Goal: Task Accomplishment & Management: Use online tool/utility

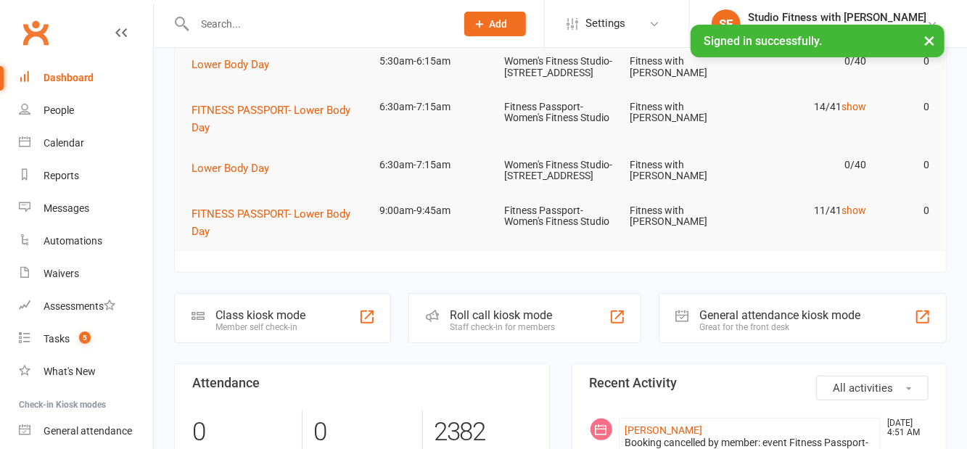
click at [299, 343] on div "Class kiosk mode Member self check-in" at bounding box center [282, 318] width 217 height 50
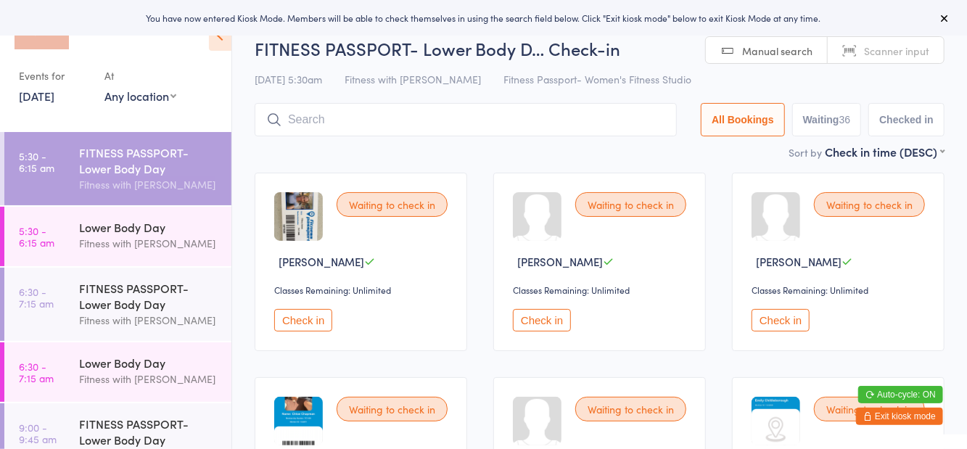
click at [157, 103] on select "Any location Women's Fitness Studio- [STREET_ADDRESS], [GEOGRAPHIC_DATA] Fitnes…" at bounding box center [140, 96] width 72 height 16
select select "1"
click at [104, 88] on select "Any location Women's Fitness Studio- [STREET_ADDRESS], [GEOGRAPHIC_DATA] Fitnes…" at bounding box center [140, 96] width 72 height 16
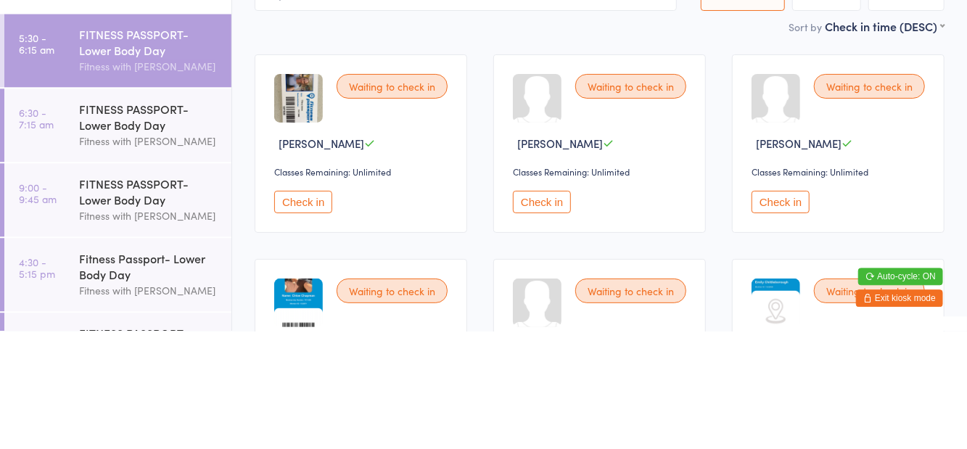
click at [271, 151] on div "Sort by Check in time (DESC) First name (ASC) First name (DESC) Last name (ASC)…" at bounding box center [600, 144] width 690 height 16
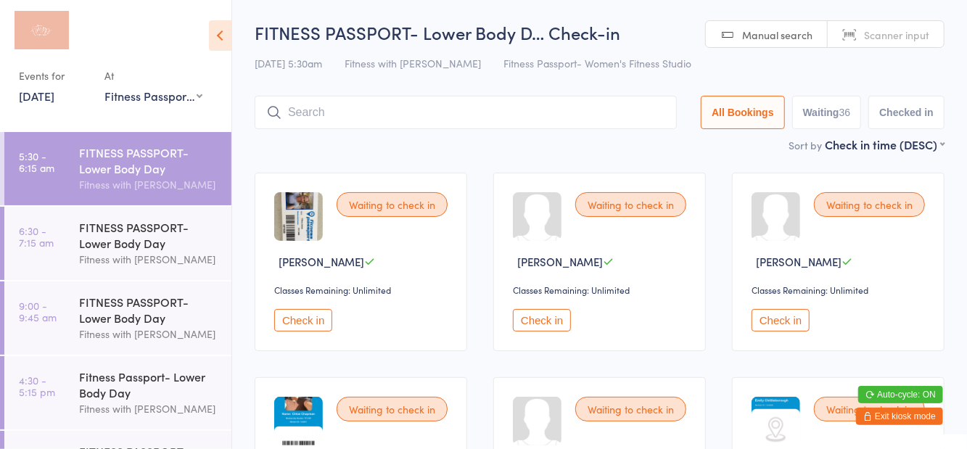
click at [807, 112] on button "Waiting 36" at bounding box center [827, 112] width 70 height 33
select select "0"
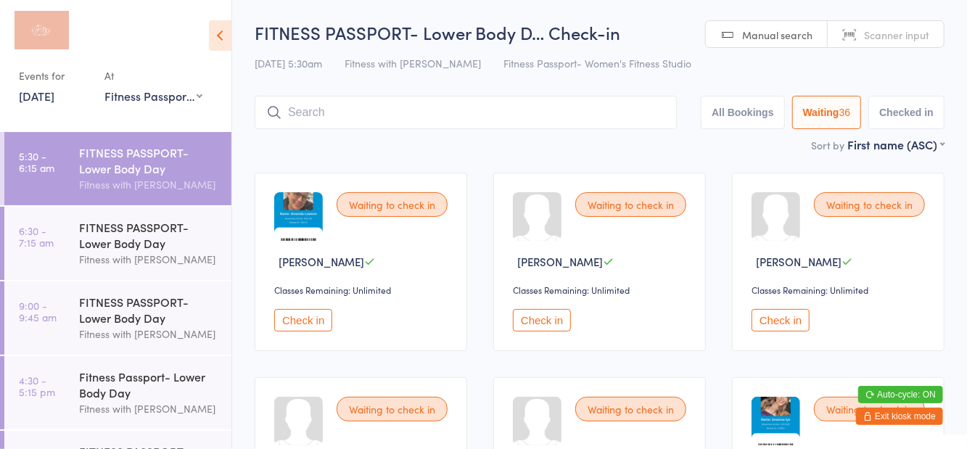
click at [144, 244] on div "FITNESS PASSPORT- Lower Body Day" at bounding box center [149, 235] width 140 height 32
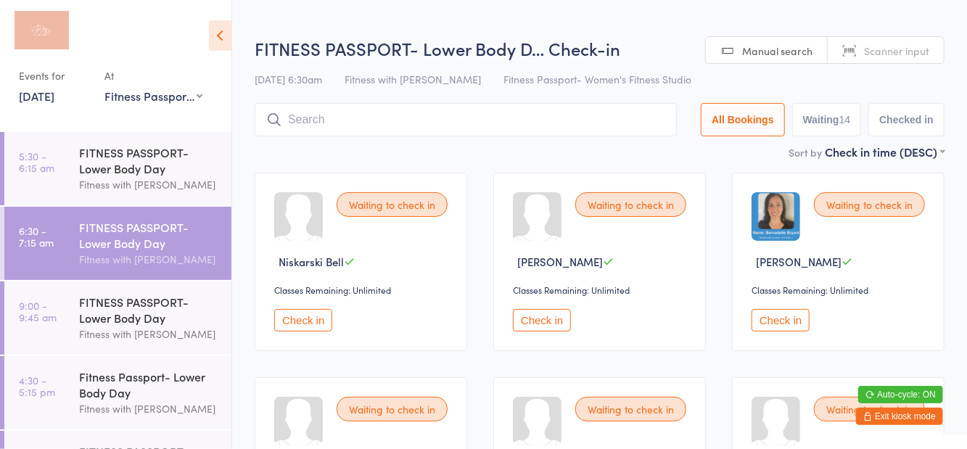
click at [654, 76] on div "[DATE] 6:30am Fitness with Zoe Fitness Passport- Women's Fitness Studio" at bounding box center [600, 79] width 690 height 24
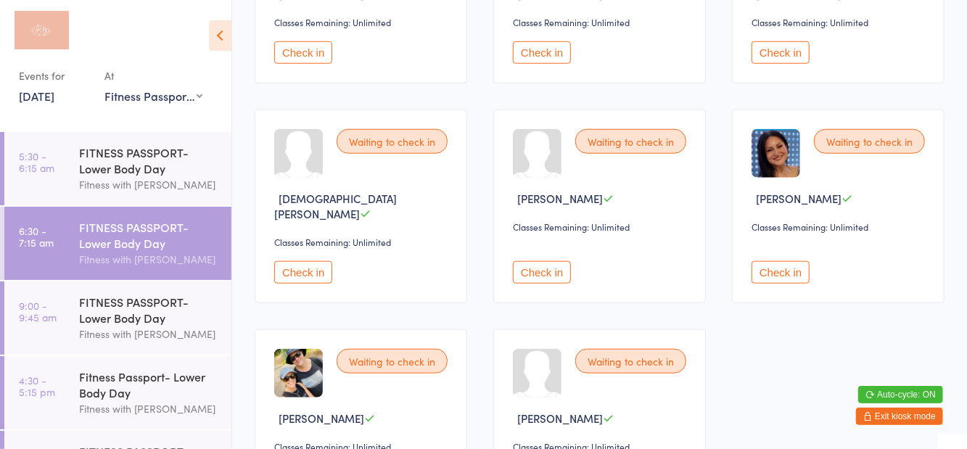
scroll to position [675, 0]
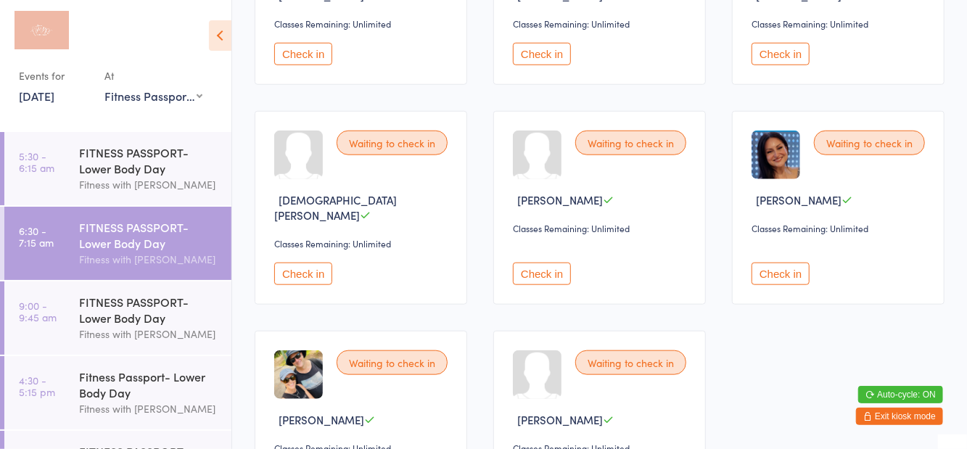
click at [144, 386] on div "Fitness Passport- Lower Body Day" at bounding box center [149, 384] width 140 height 32
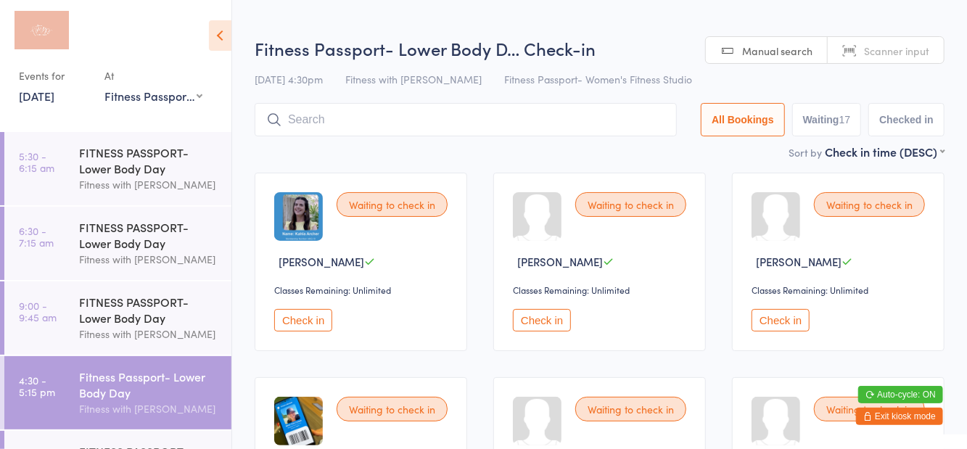
click at [582, 52] on h2 "Fitness Passport- Lower Body D… Check-in" at bounding box center [600, 48] width 690 height 24
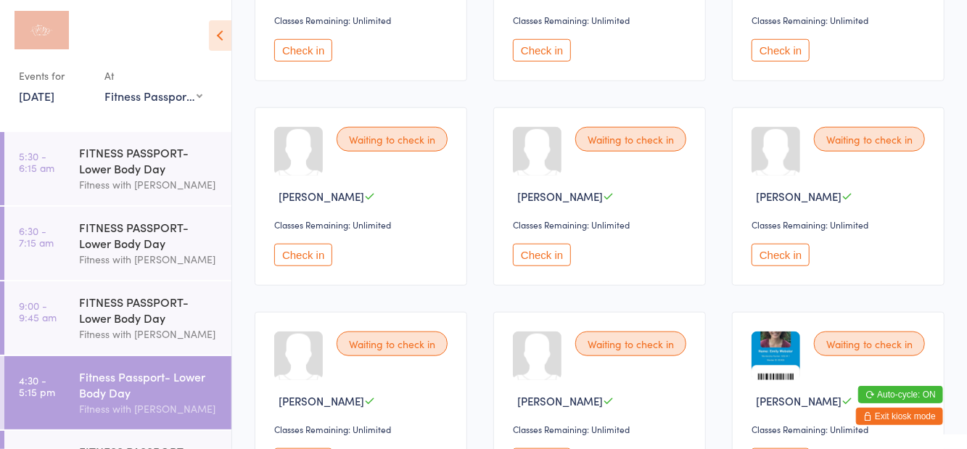
scroll to position [778, 0]
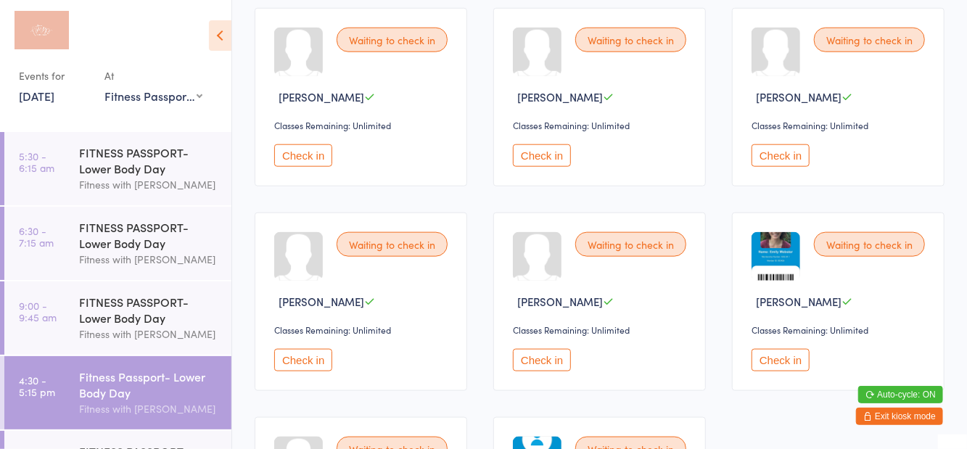
click at [157, 191] on div "Fitness with [PERSON_NAME]" at bounding box center [149, 184] width 140 height 17
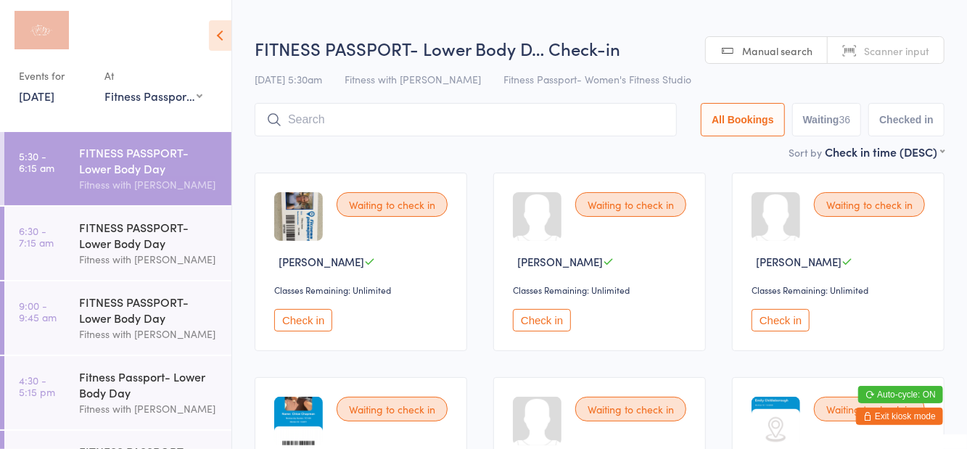
click at [661, 56] on h2 "FITNESS PASSPORT- Lower Body D… Check-in" at bounding box center [600, 48] width 690 height 24
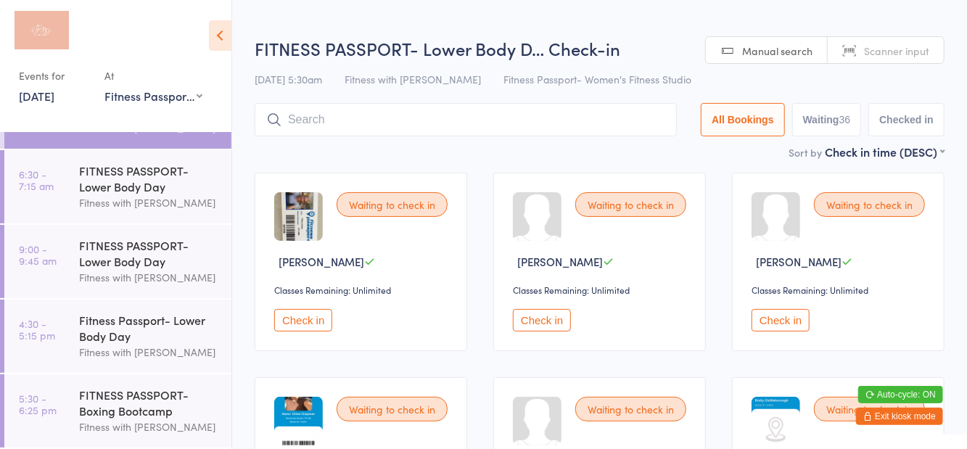
scroll to position [52, 0]
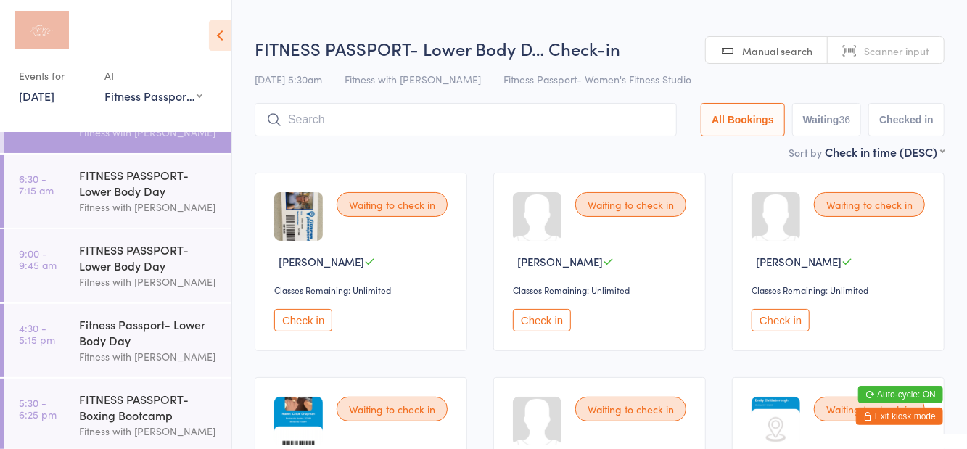
click at [170, 397] on div "FITNESS PASSPORT- Boxing Bootcamp" at bounding box center [149, 407] width 140 height 32
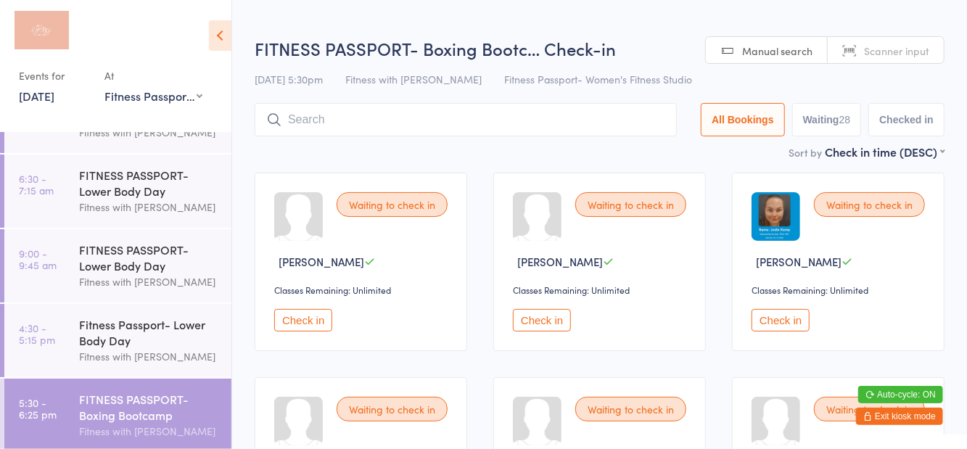
click at [652, 57] on h2 "FITNESS PASSPORT- Boxing Bootc… Check-in" at bounding box center [600, 48] width 690 height 24
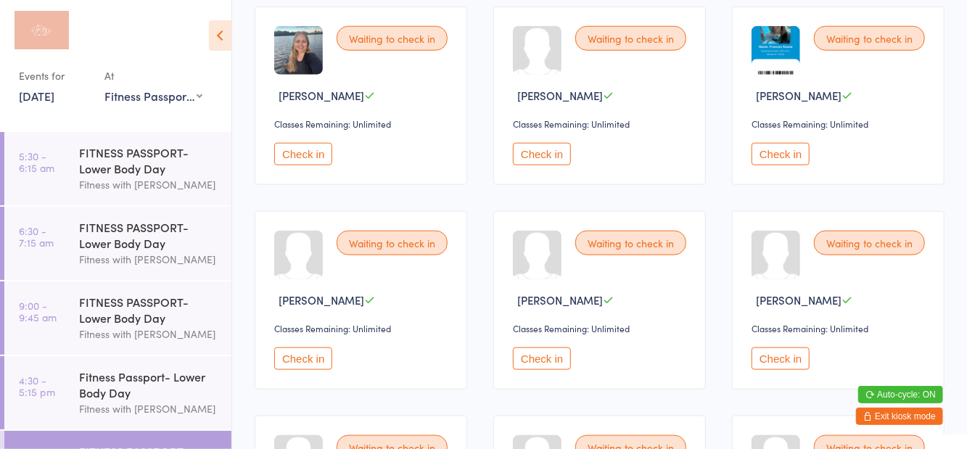
scroll to position [1037, 0]
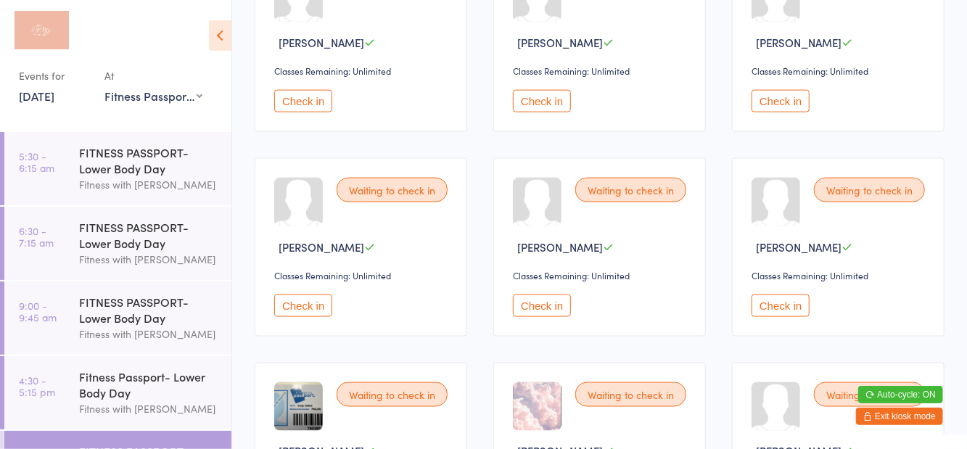
click at [442, 178] on div "Waiting to check in" at bounding box center [391, 190] width 111 height 25
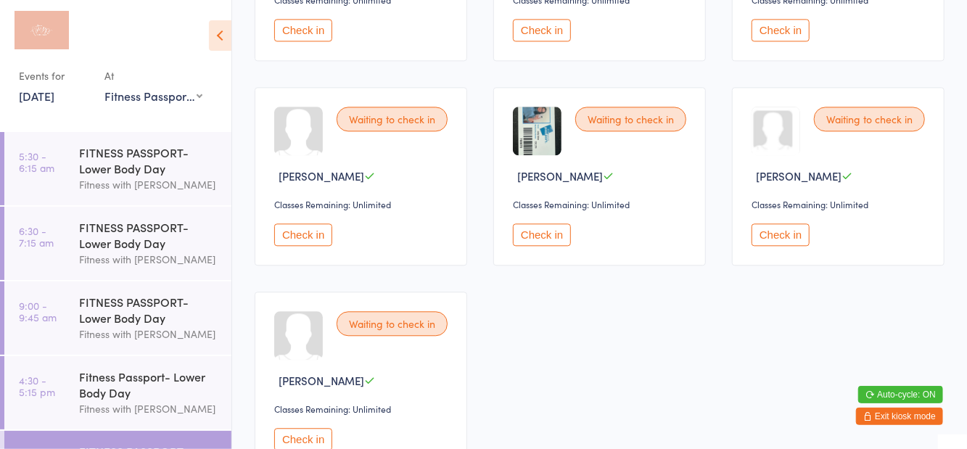
scroll to position [1724, 0]
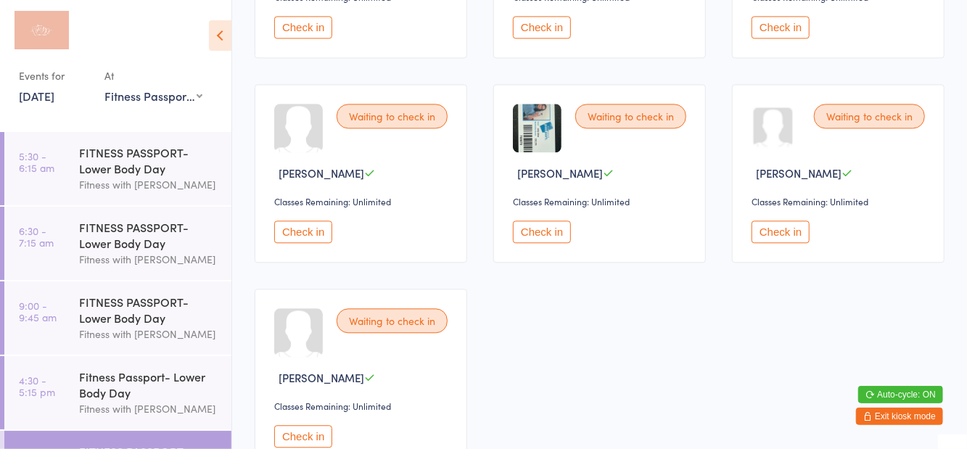
click at [117, 158] on div "FITNESS PASSPORT- Lower Body Day" at bounding box center [149, 160] width 140 height 32
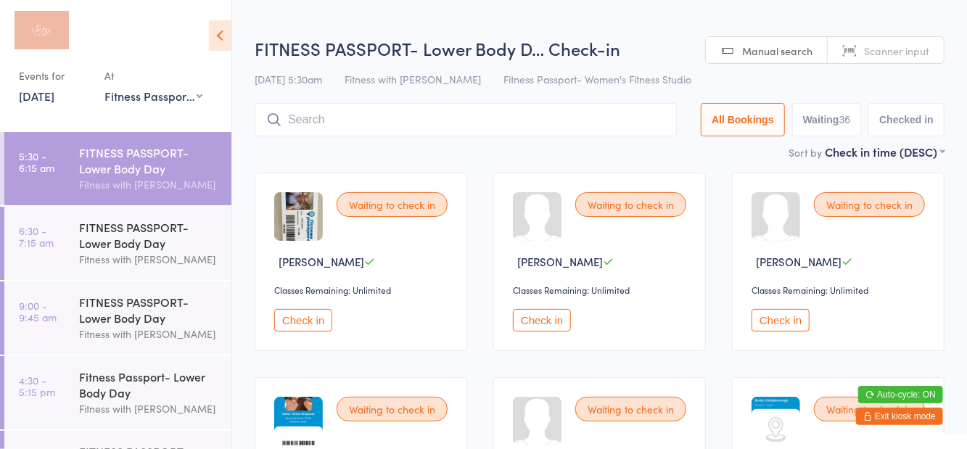
click at [652, 50] on h2 "FITNESS PASSPORT- Lower Body D… Check-in" at bounding box center [600, 48] width 690 height 24
click at [834, 125] on button "Waiting 36" at bounding box center [827, 119] width 70 height 33
select select "0"
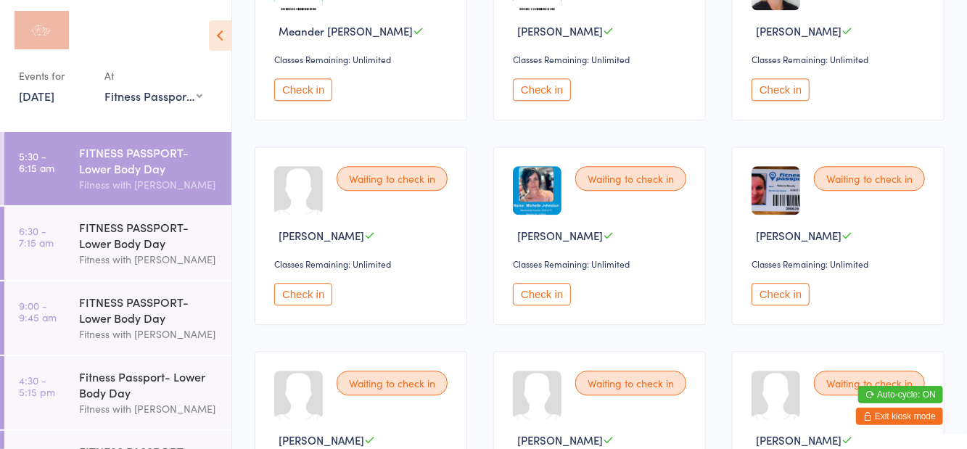
scroll to position [1867, 0]
click at [783, 293] on button "Check in" at bounding box center [780, 293] width 58 height 22
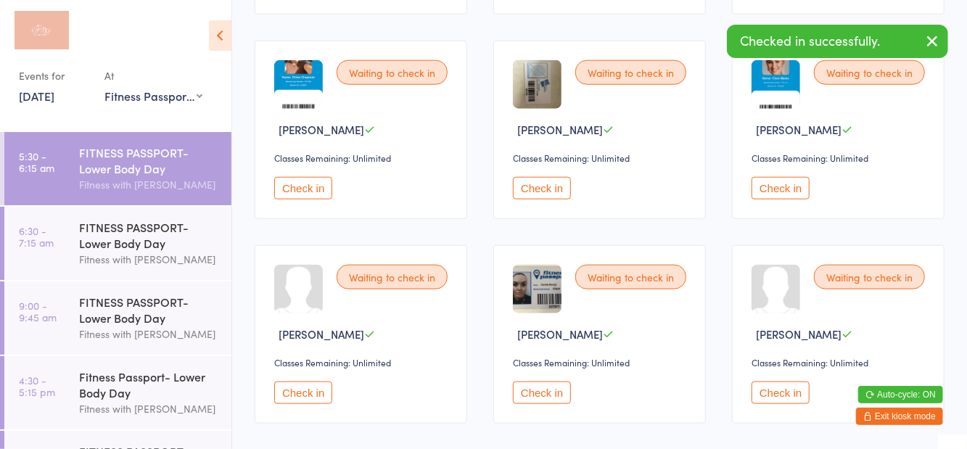
scroll to position [756, 0]
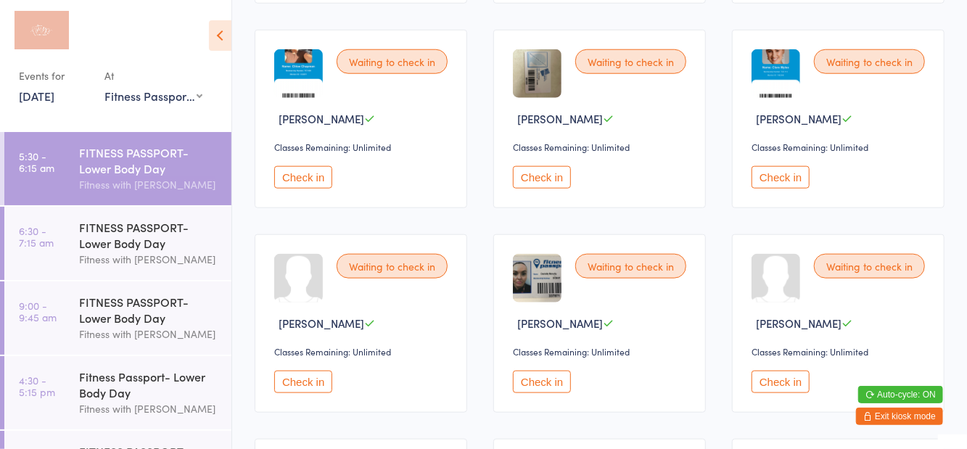
click at [561, 383] on button "Check in" at bounding box center [542, 382] width 58 height 22
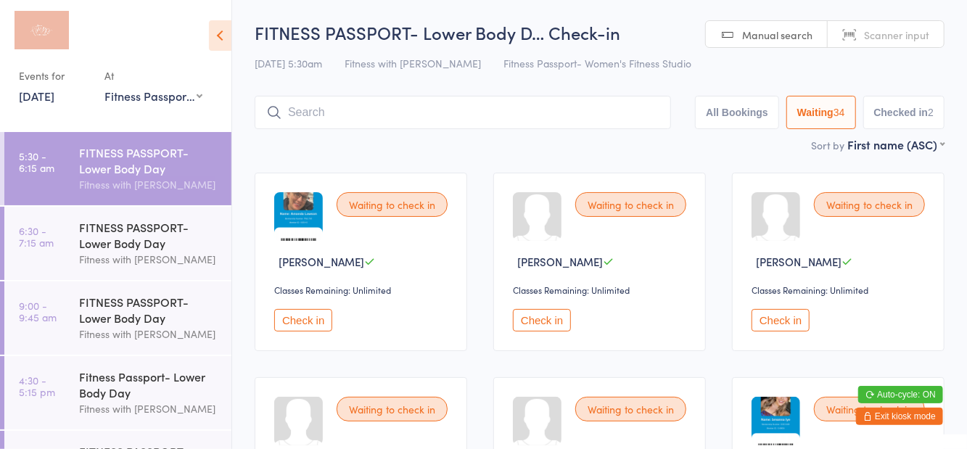
scroll to position [2, 0]
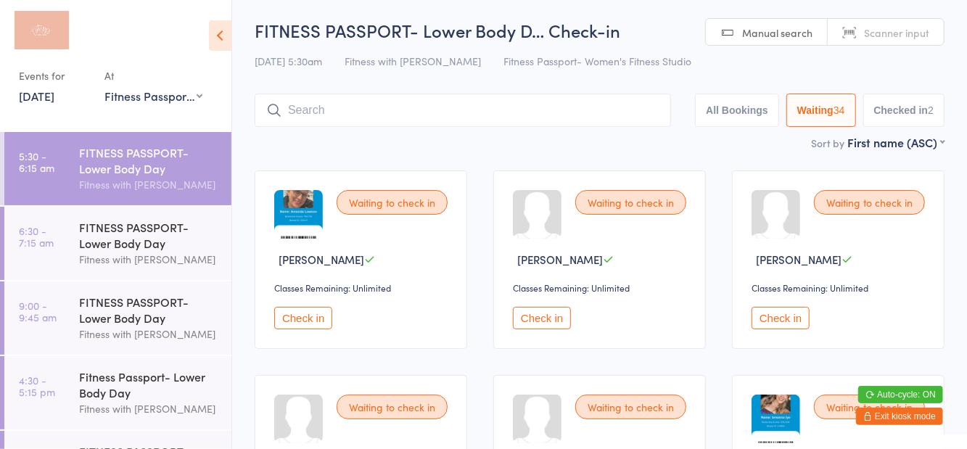
click at [785, 324] on button "Check in" at bounding box center [780, 318] width 58 height 22
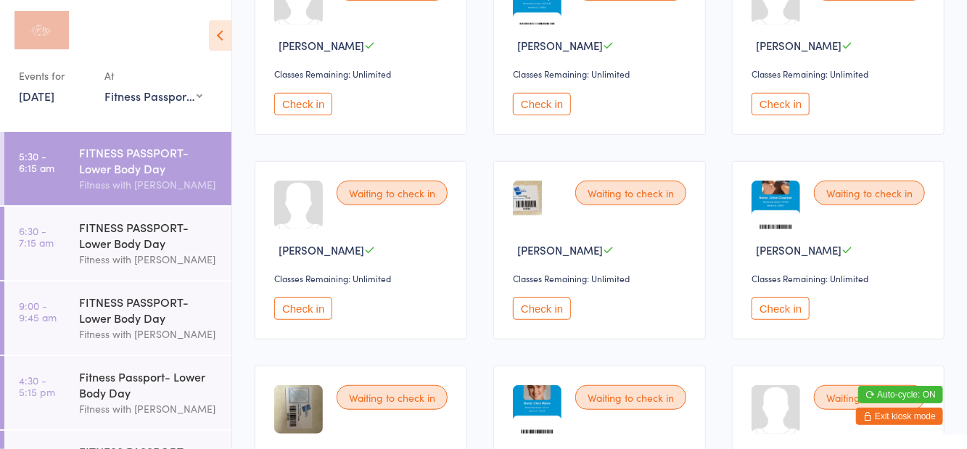
scroll to position [431, 0]
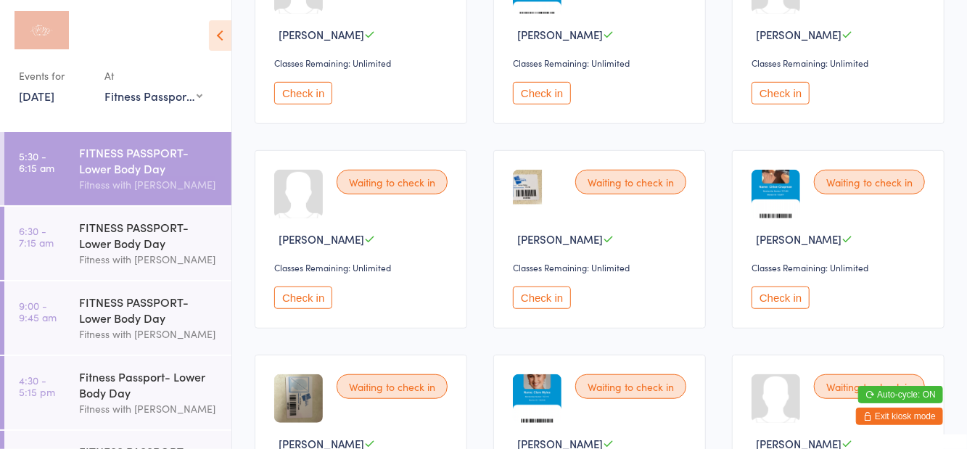
click at [561, 297] on button "Check in" at bounding box center [542, 297] width 58 height 22
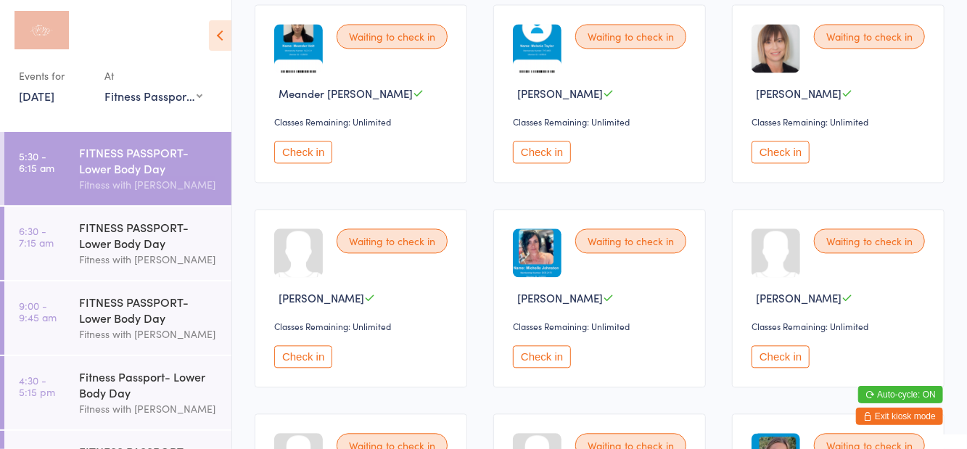
scroll to position [1599, 0]
click at [564, 151] on button "Check in" at bounding box center [542, 152] width 58 height 22
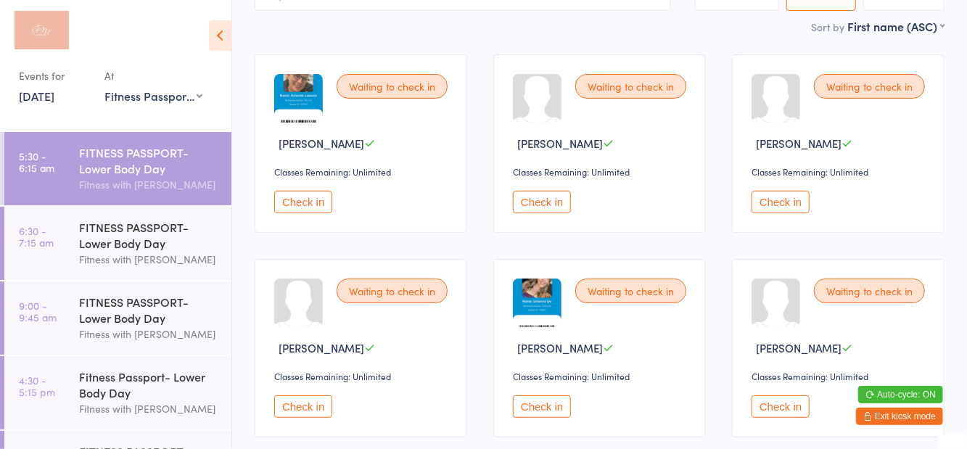
scroll to position [102, 0]
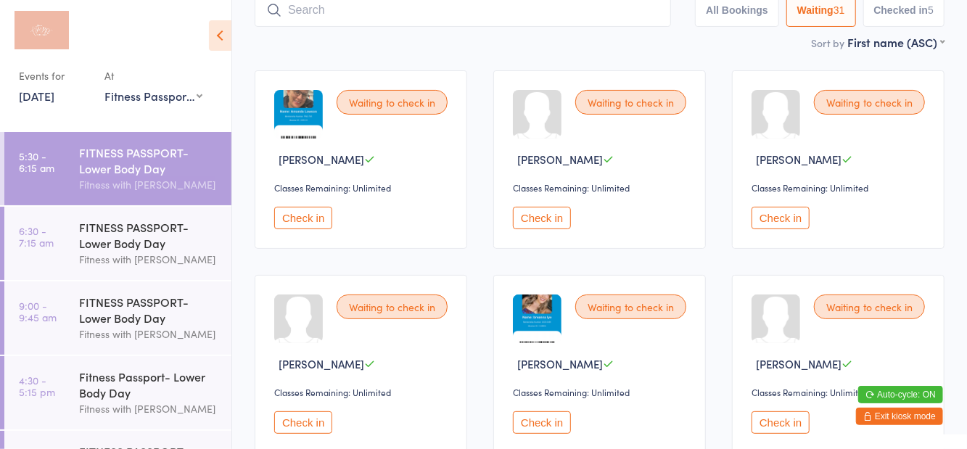
click at [321, 223] on button "Check in" at bounding box center [303, 218] width 58 height 22
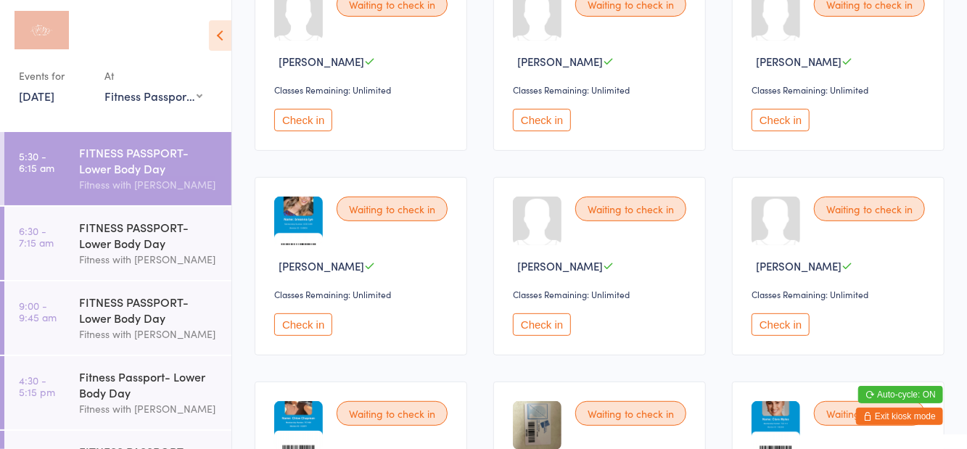
scroll to position [0, 0]
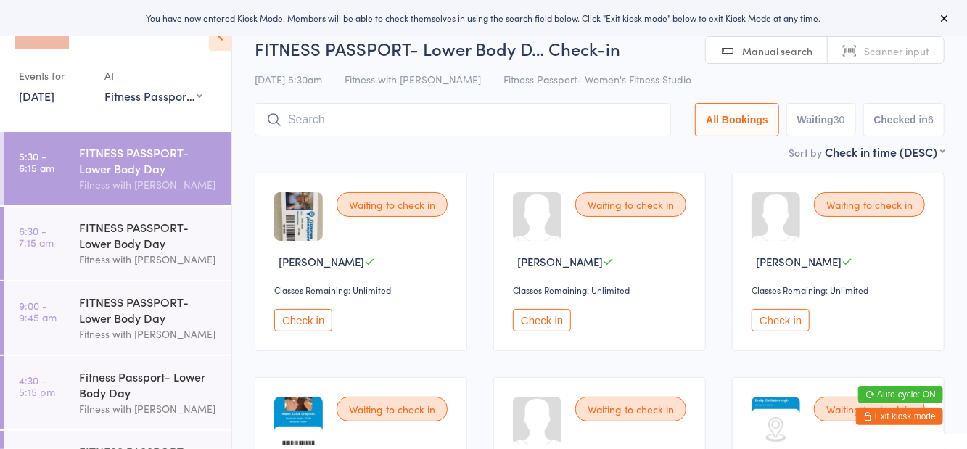
click at [217, 49] on icon at bounding box center [220, 35] width 22 height 30
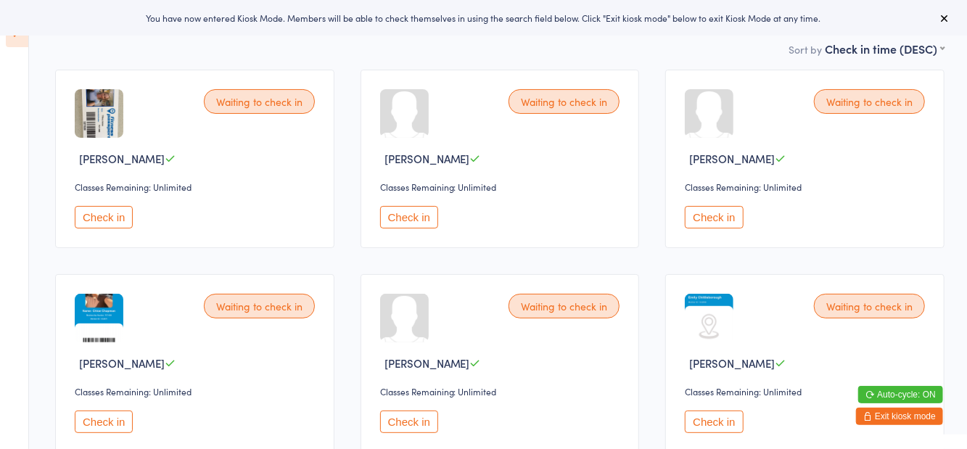
scroll to position [106, 0]
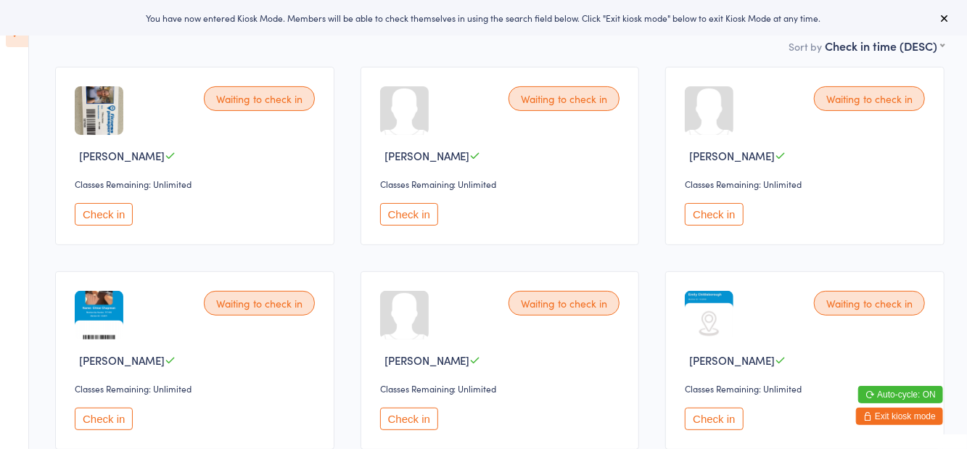
click at [700, 420] on button "Check in" at bounding box center [714, 419] width 58 height 22
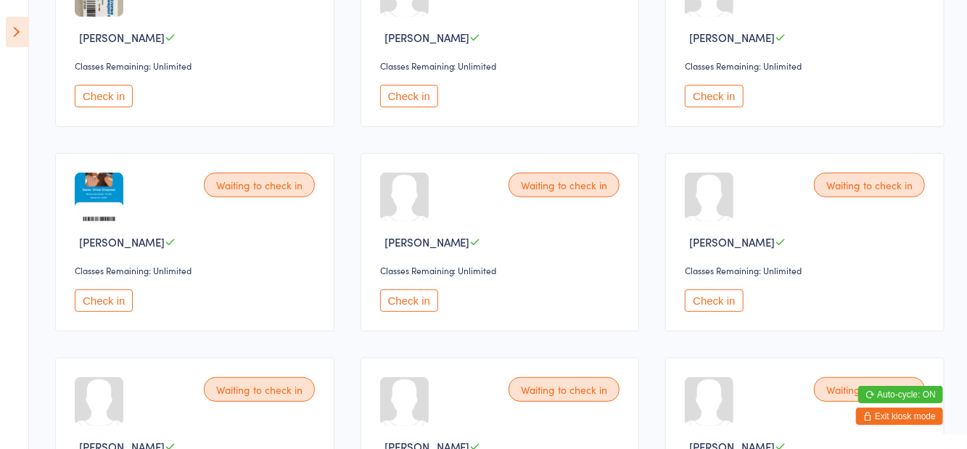
scroll to position [252, 0]
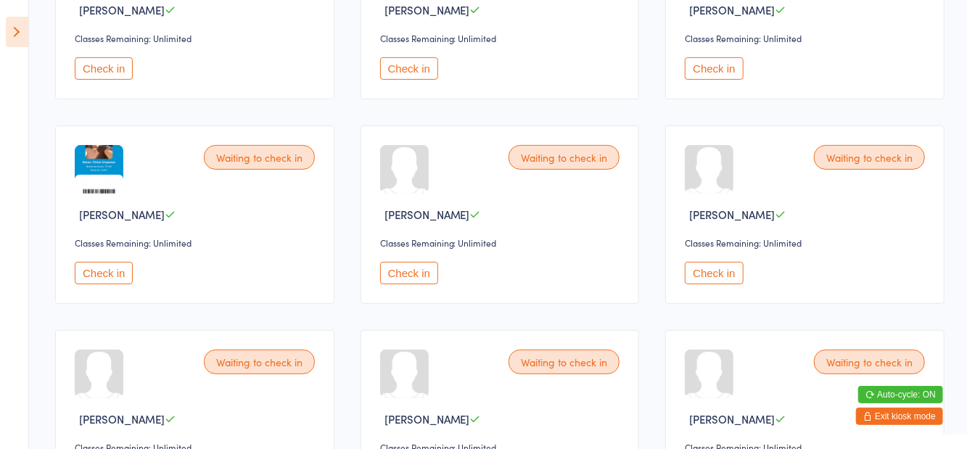
click at [415, 276] on button "Check in" at bounding box center [409, 273] width 58 height 22
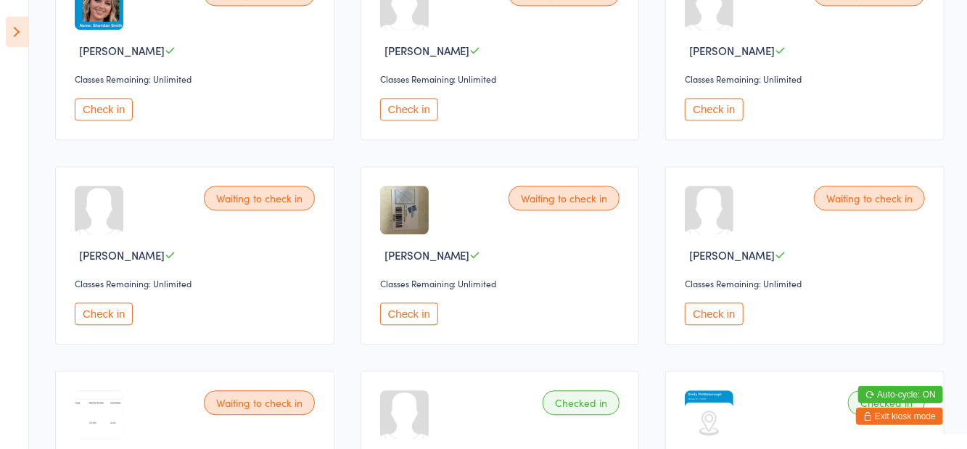
scroll to position [1658, 0]
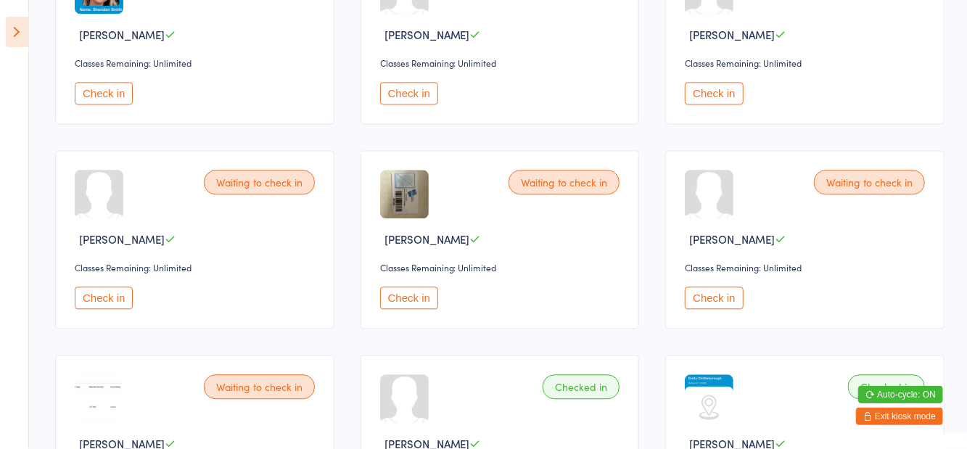
click at [705, 98] on button "Check in" at bounding box center [714, 93] width 58 height 22
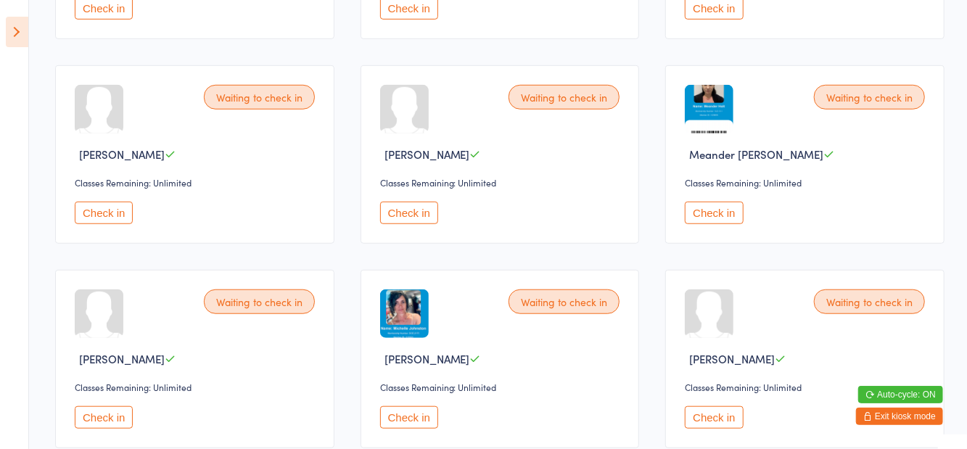
scroll to position [509, 0]
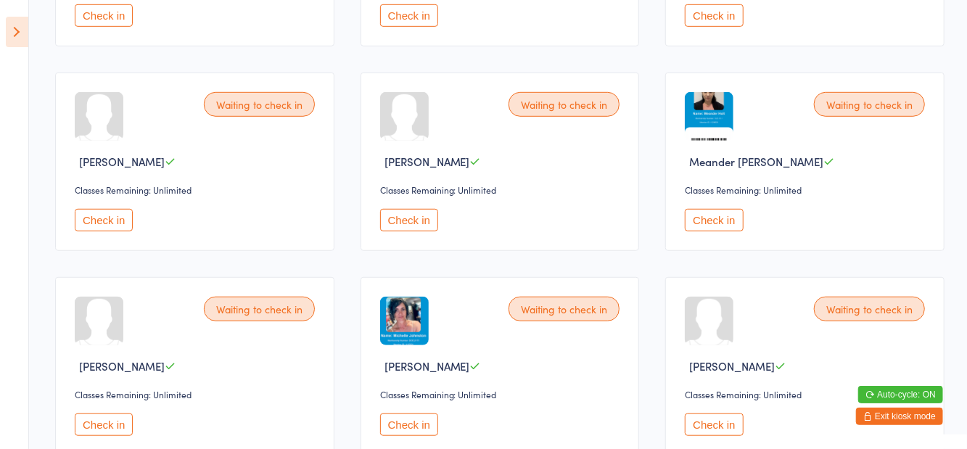
click at [113, 418] on button "Check in" at bounding box center [104, 424] width 58 height 22
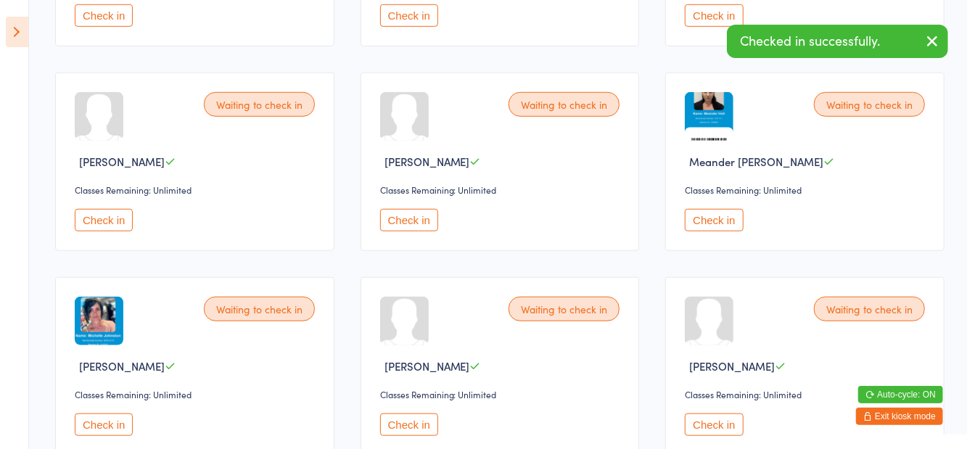
click at [727, 212] on button "Check in" at bounding box center [714, 220] width 58 height 22
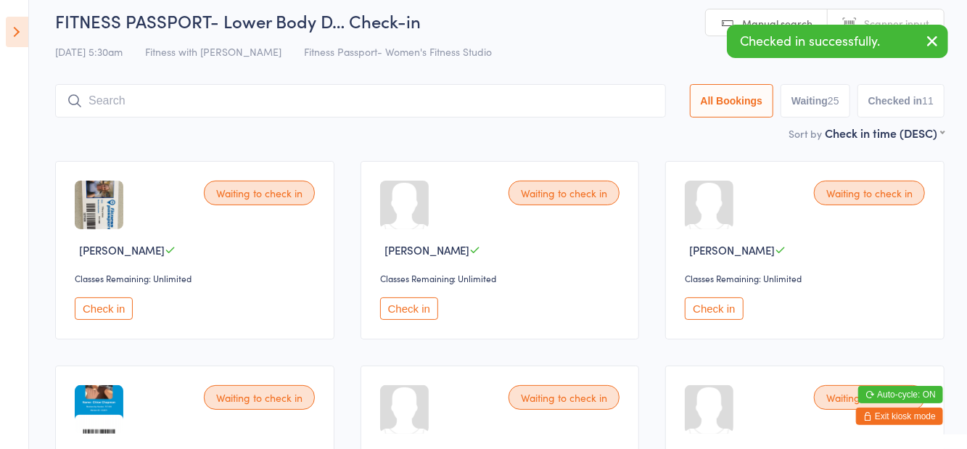
scroll to position [0, 0]
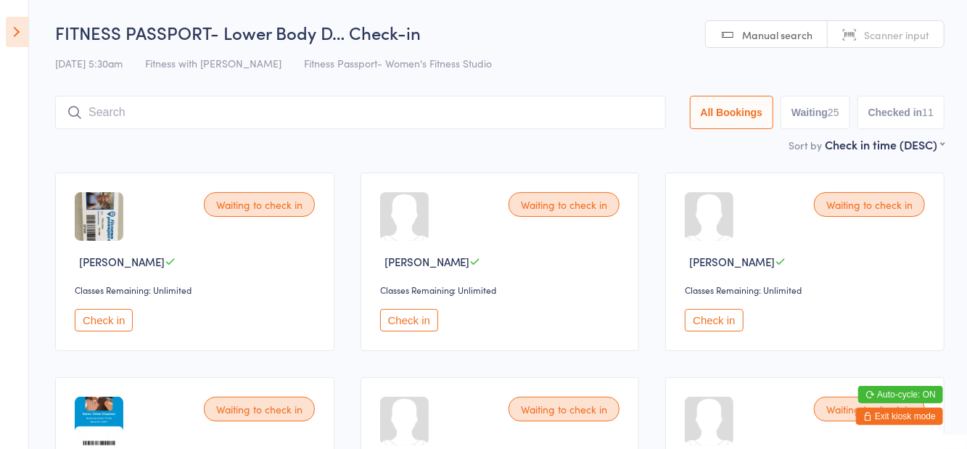
click at [713, 321] on button "Check in" at bounding box center [714, 320] width 58 height 22
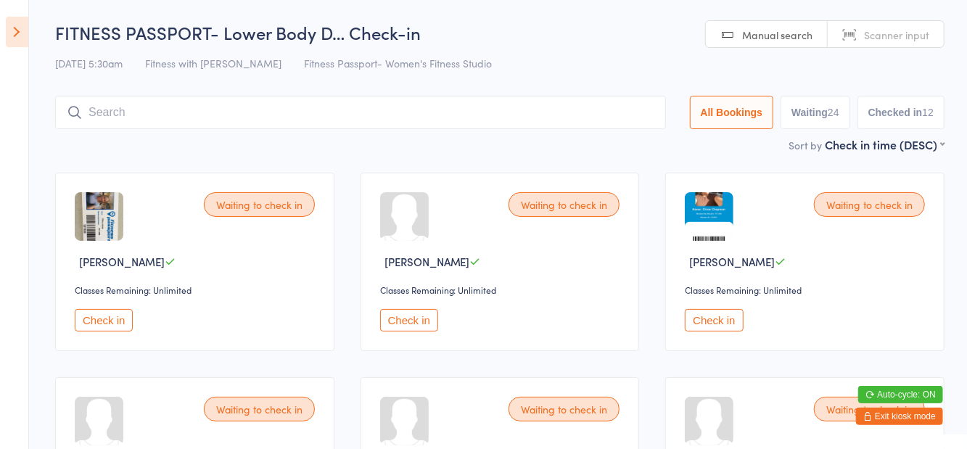
click at [820, 117] on button "Waiting 24" at bounding box center [815, 112] width 70 height 33
select select "0"
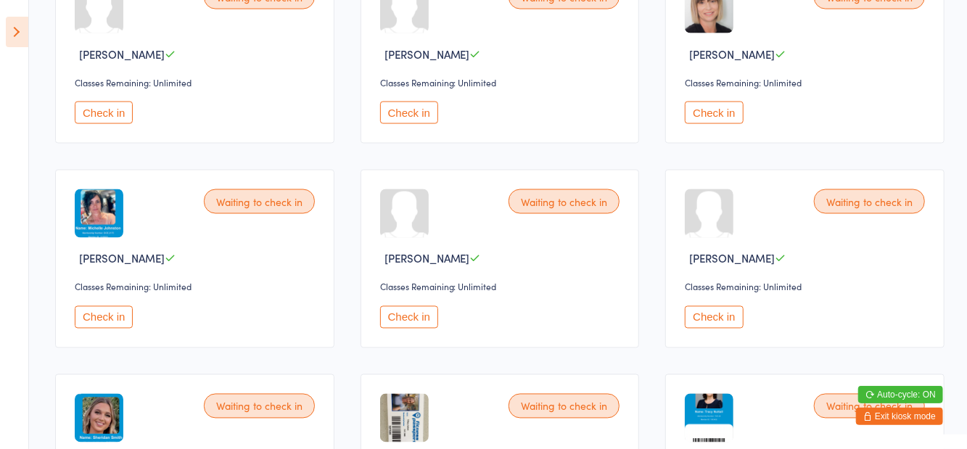
scroll to position [1360, 0]
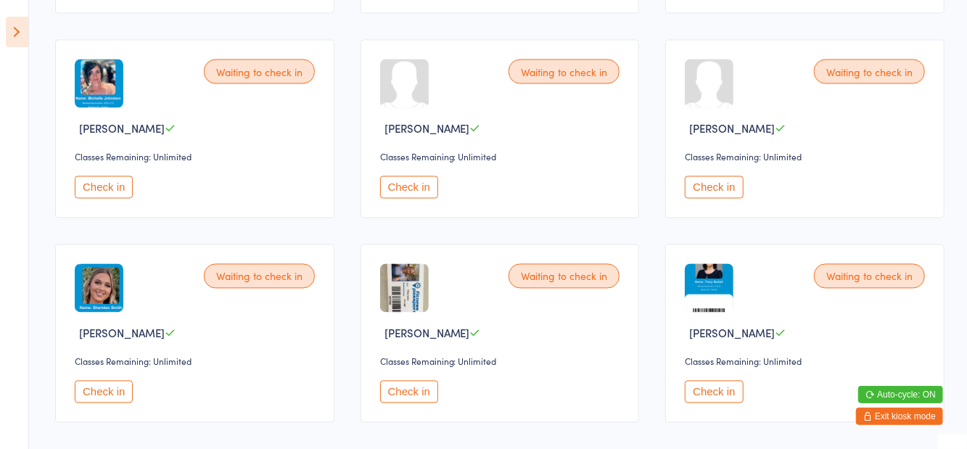
click at [408, 189] on button "Check in" at bounding box center [409, 187] width 58 height 22
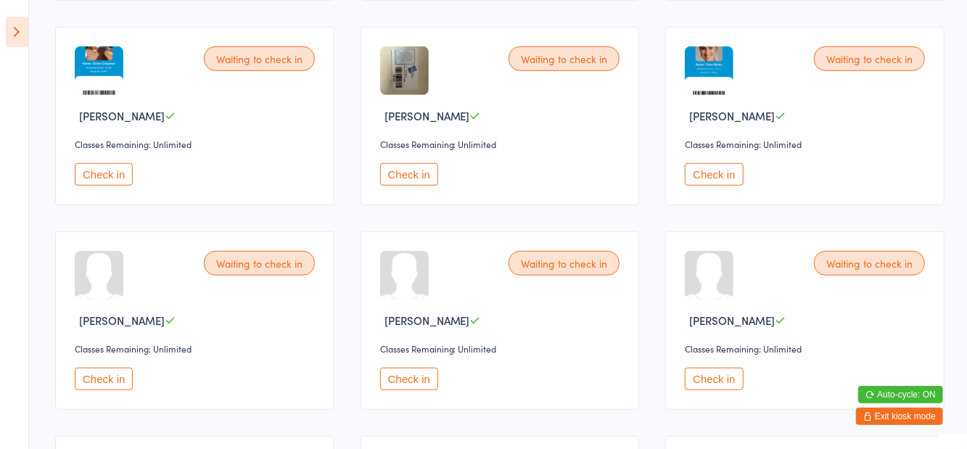
scroll to position [558, 0]
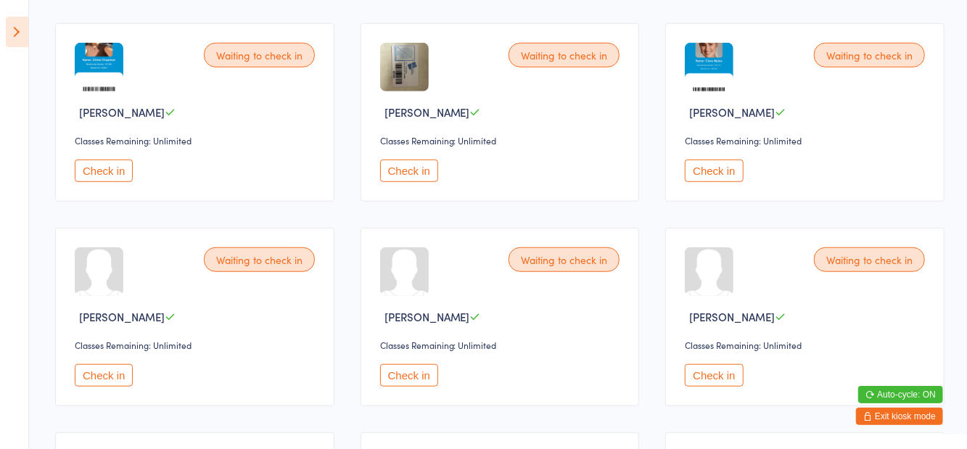
click at [403, 383] on button "Check in" at bounding box center [409, 375] width 58 height 22
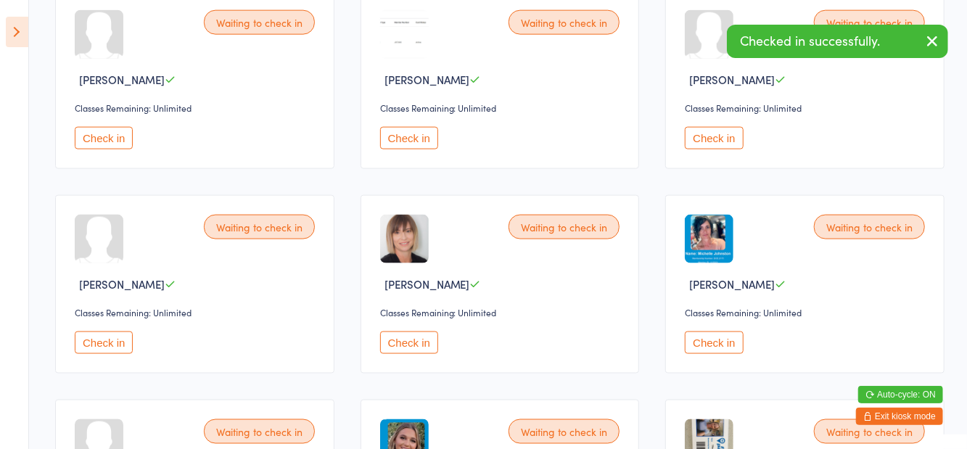
scroll to position [999, 0]
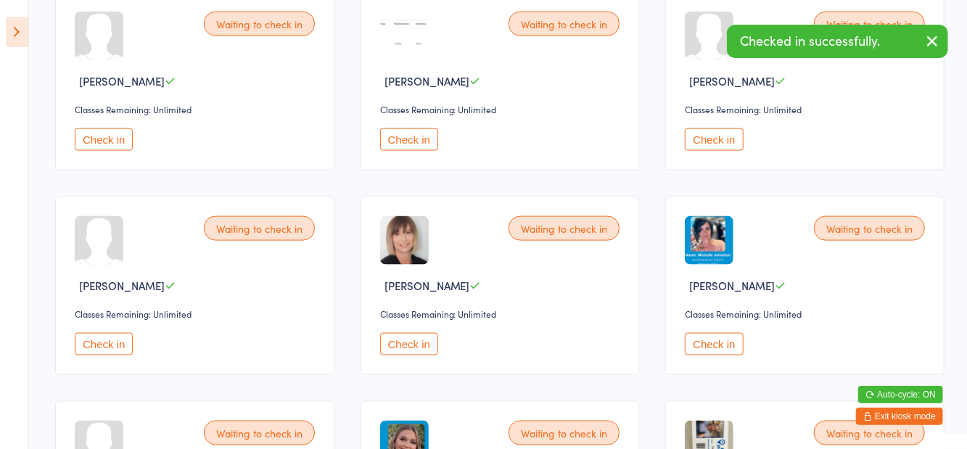
click at [410, 141] on button "Check in" at bounding box center [409, 139] width 58 height 22
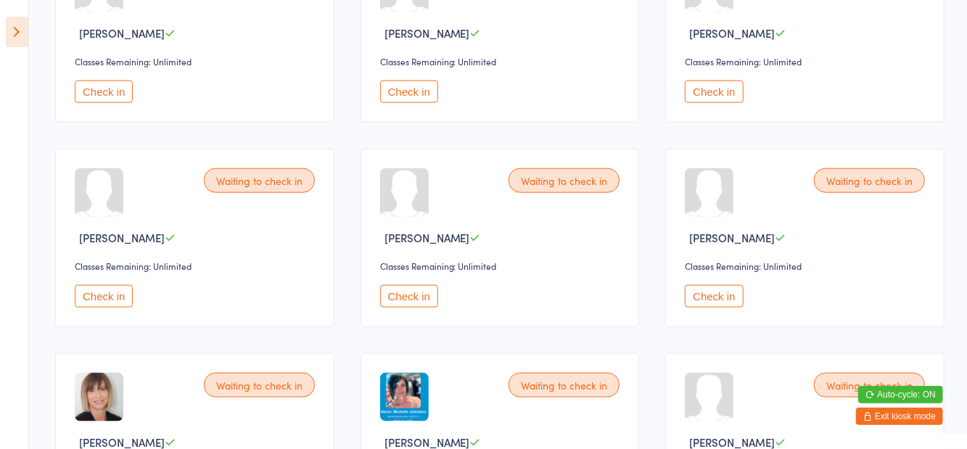
scroll to position [841, 0]
click at [106, 297] on button "Check in" at bounding box center [104, 297] width 58 height 22
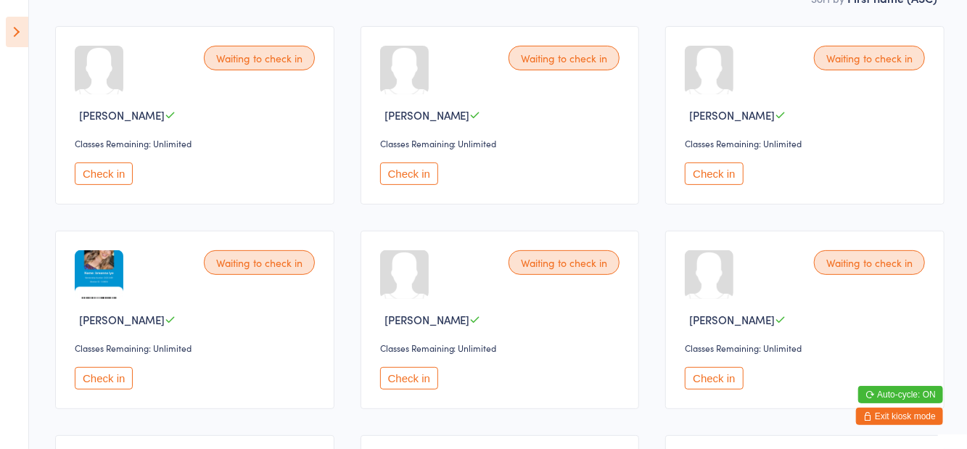
scroll to position [147, 0]
click at [725, 180] on button "Check in" at bounding box center [714, 173] width 58 height 22
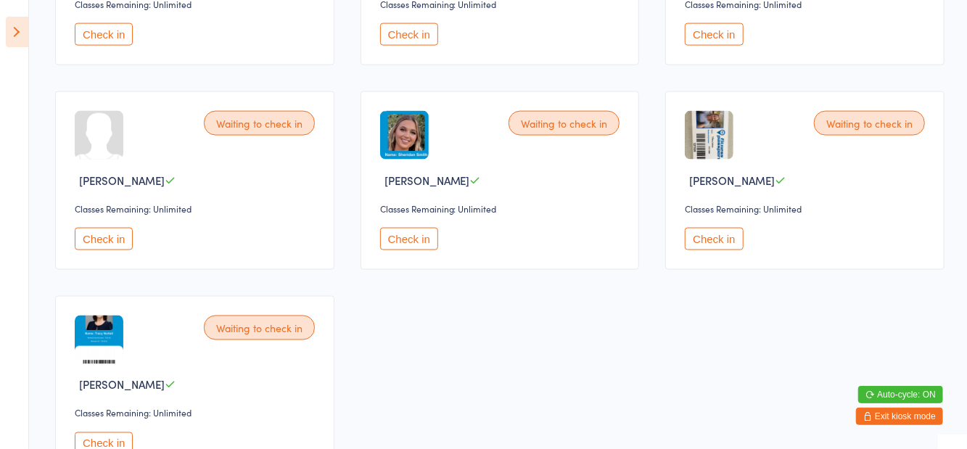
scroll to position [1103, 0]
click at [733, 242] on button "Check in" at bounding box center [714, 239] width 58 height 22
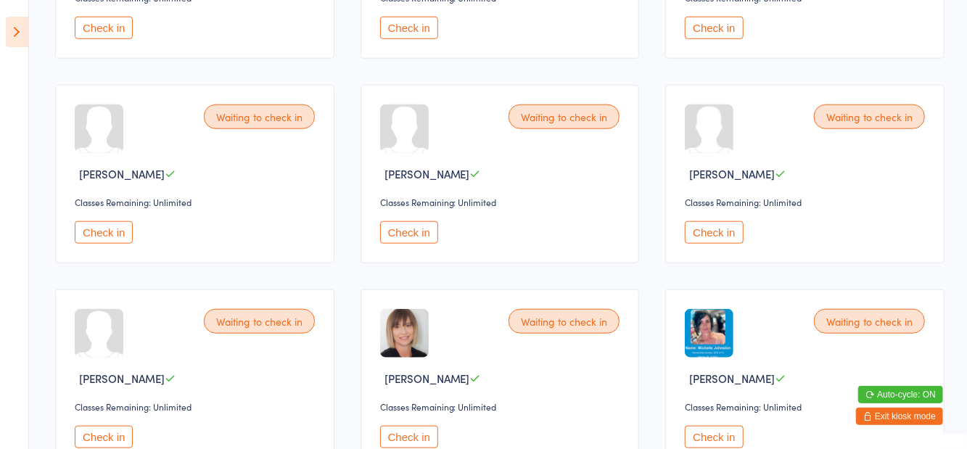
scroll to position [699, 0]
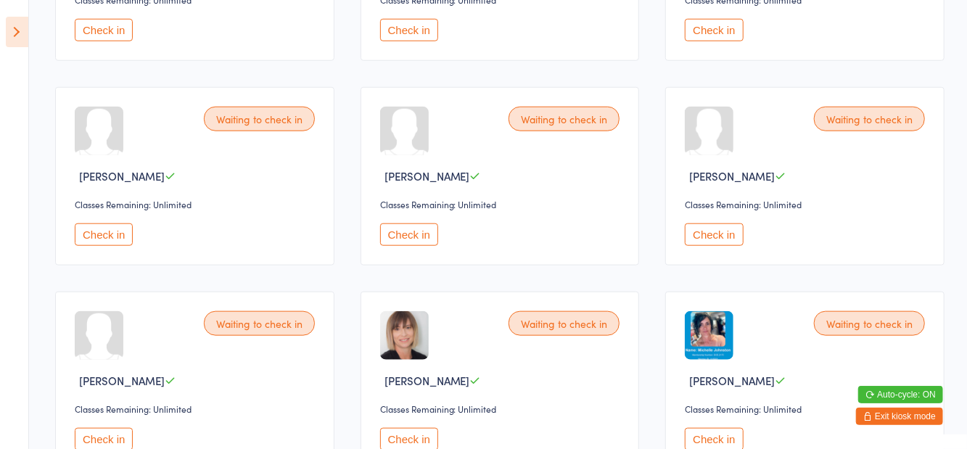
click at [721, 239] on button "Check in" at bounding box center [714, 234] width 58 height 22
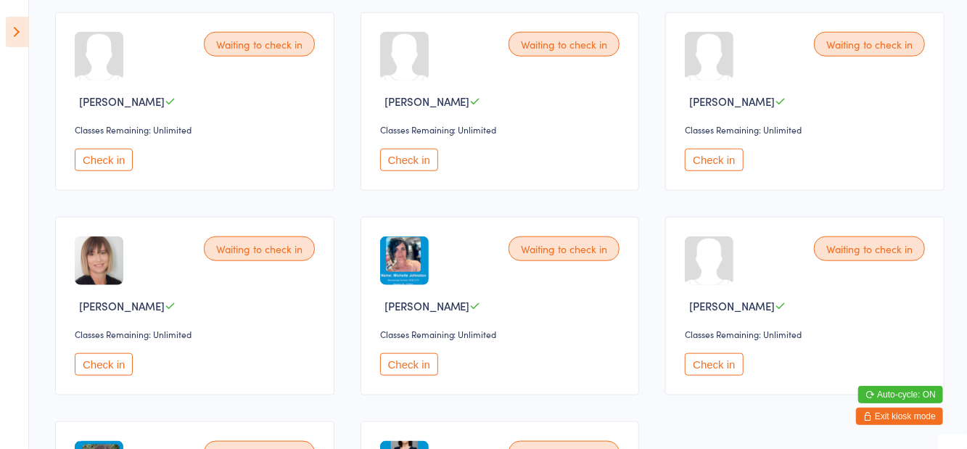
scroll to position [775, 0]
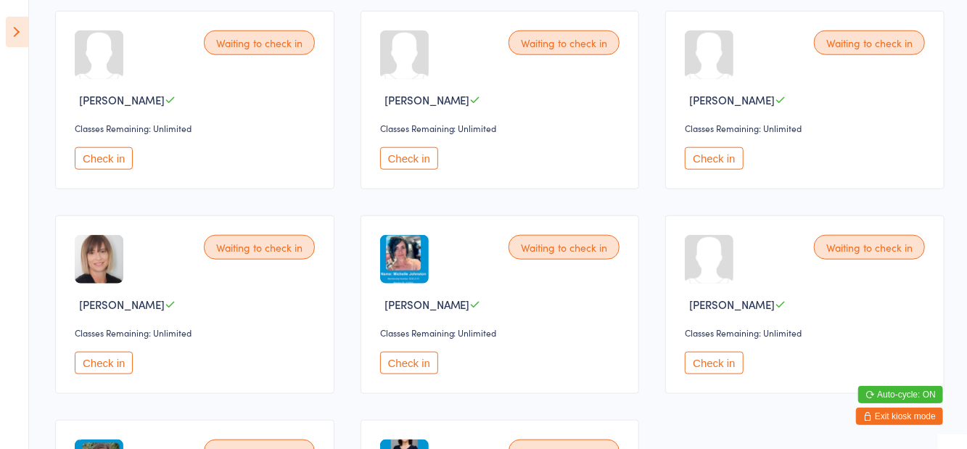
click at [106, 361] on button "Check in" at bounding box center [104, 363] width 58 height 22
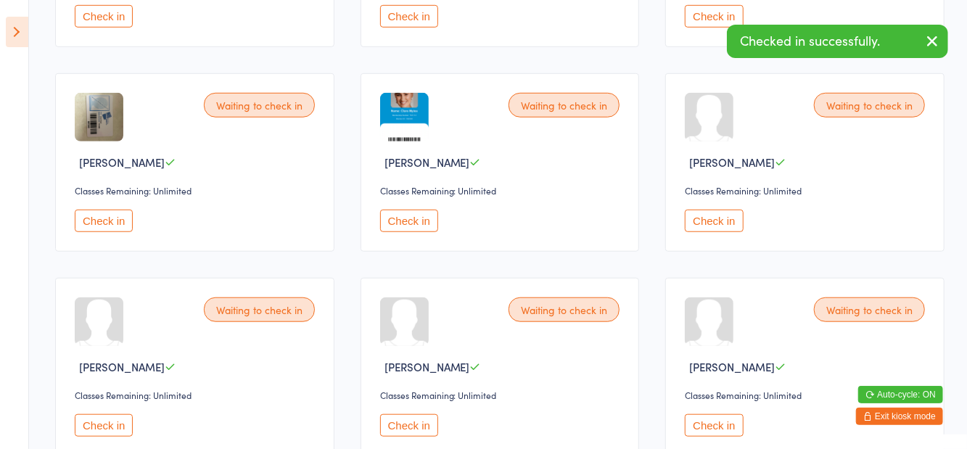
scroll to position [0, 0]
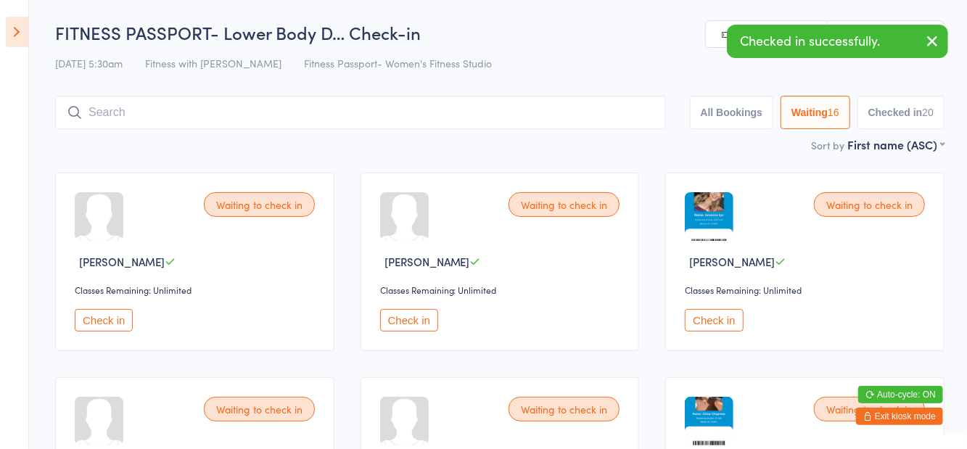
click at [692, 323] on button "Check in" at bounding box center [714, 320] width 58 height 22
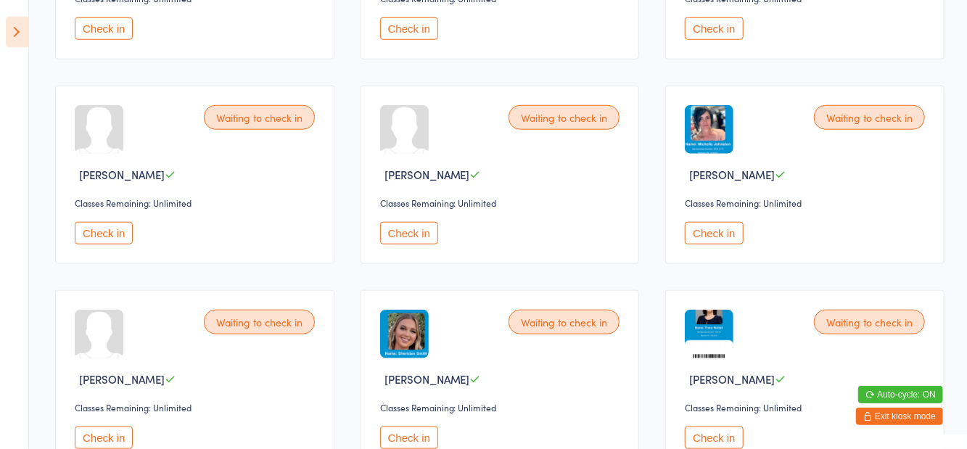
scroll to position [748, 0]
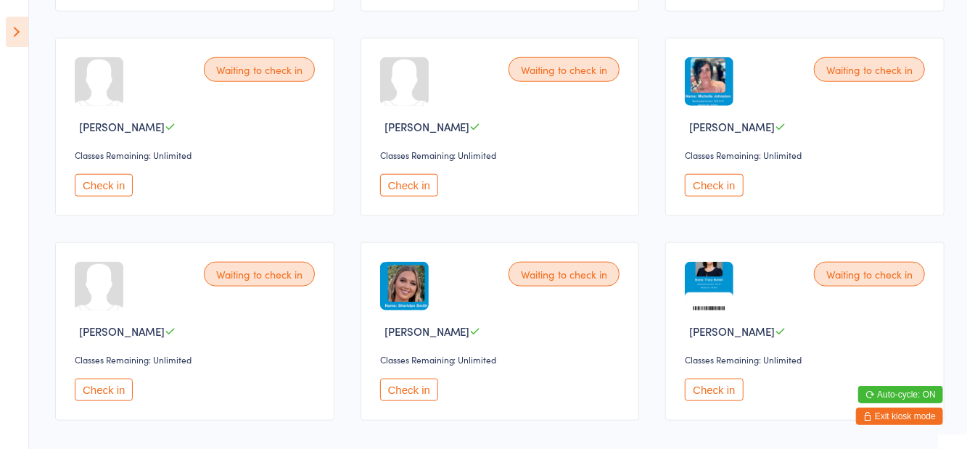
click at [723, 386] on button "Check in" at bounding box center [714, 390] width 58 height 22
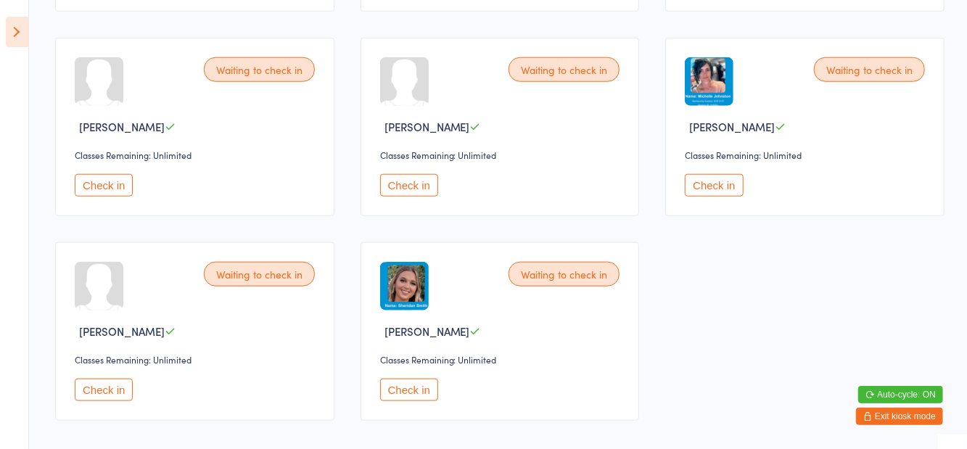
click at [404, 379] on button "Check in" at bounding box center [409, 390] width 58 height 22
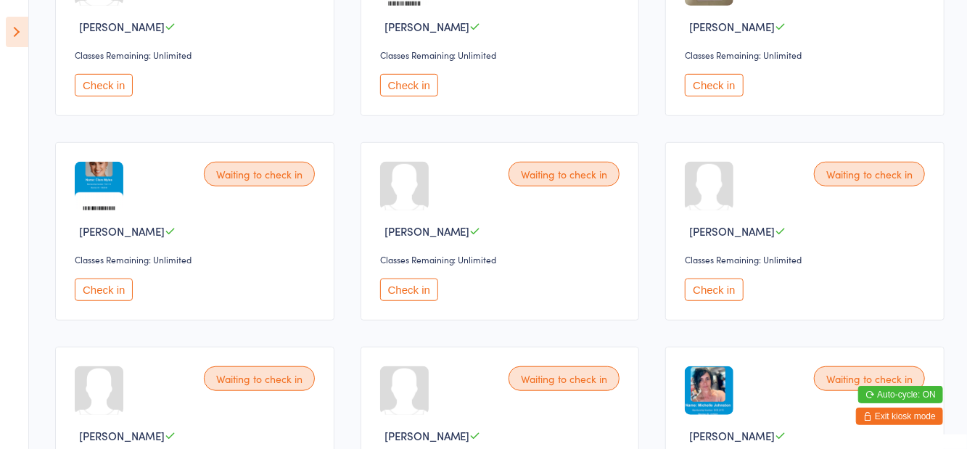
scroll to position [430, 0]
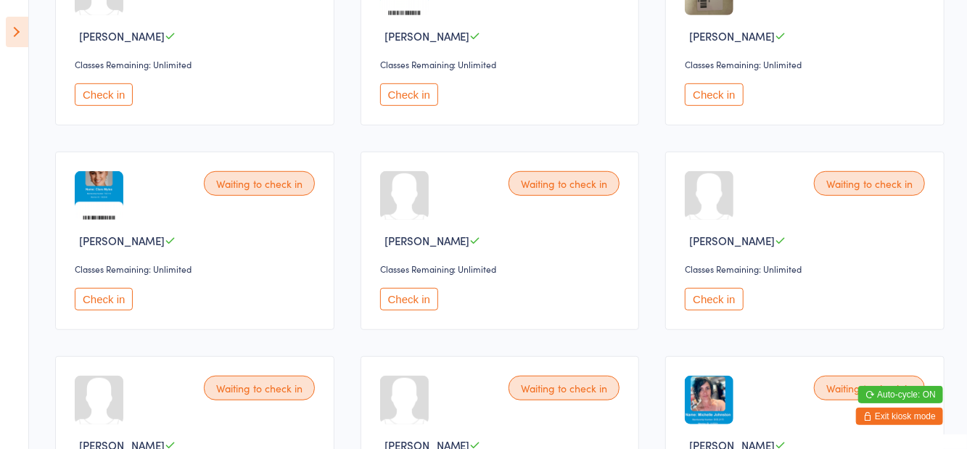
click at [705, 303] on button "Check in" at bounding box center [714, 299] width 58 height 22
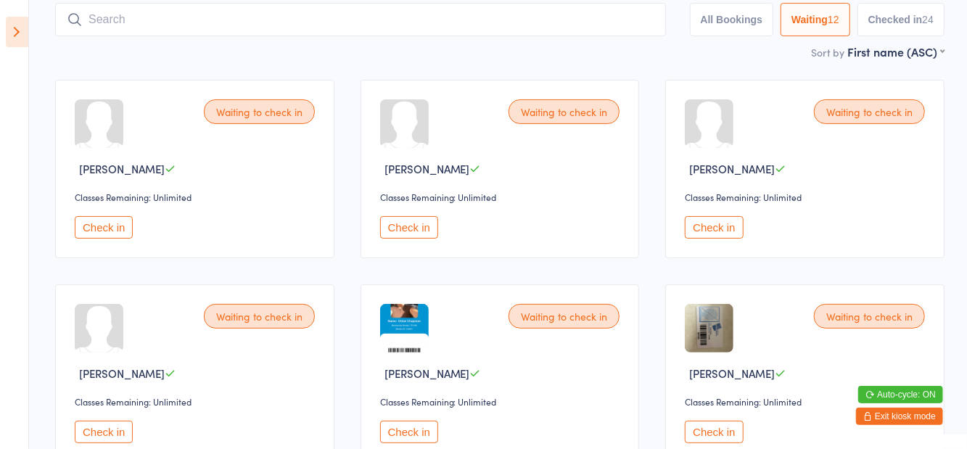
scroll to position [0, 0]
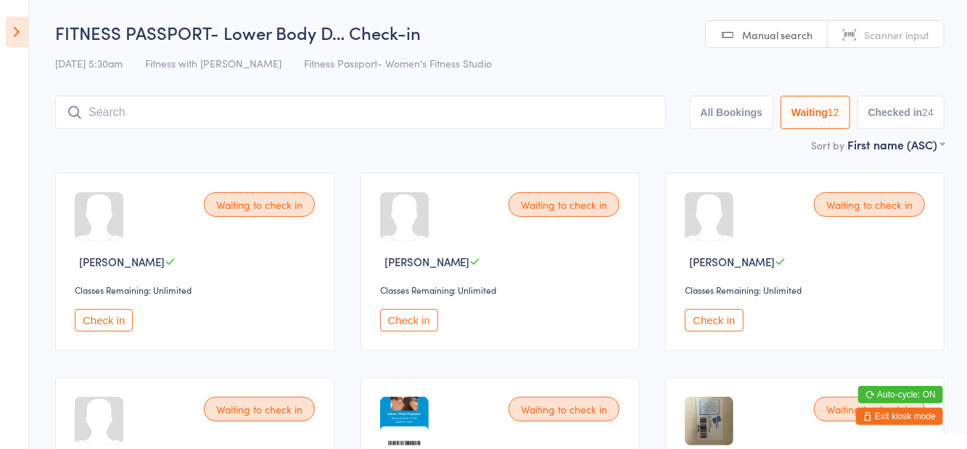
click at [248, 118] on input "search" at bounding box center [360, 112] width 611 height 33
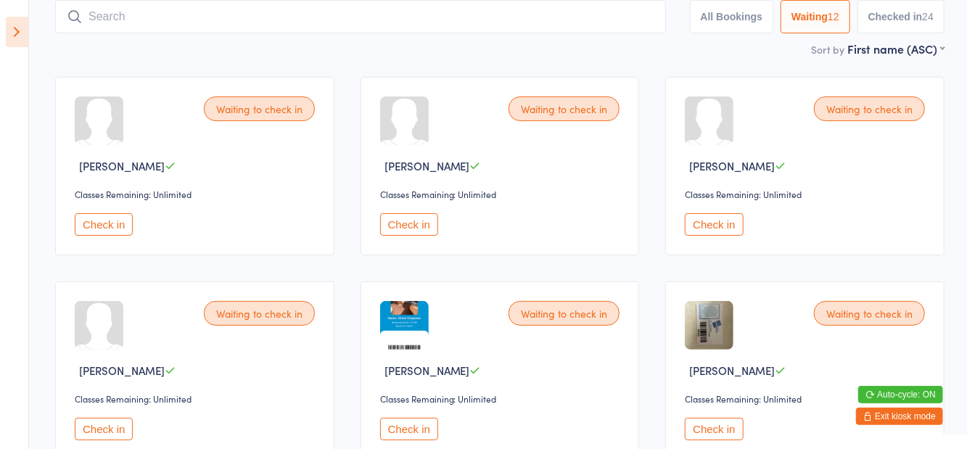
scroll to position [96, 0]
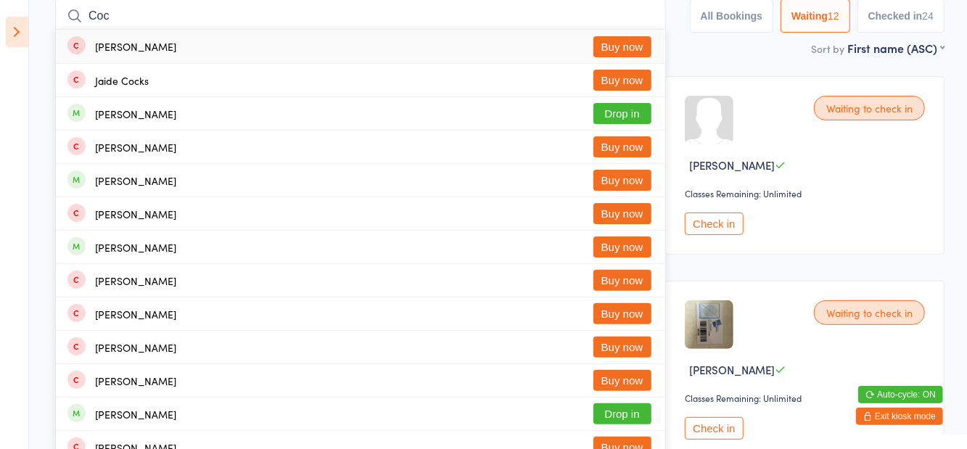
type input "Coc"
click at [632, 113] on button "Drop in" at bounding box center [622, 113] width 58 height 21
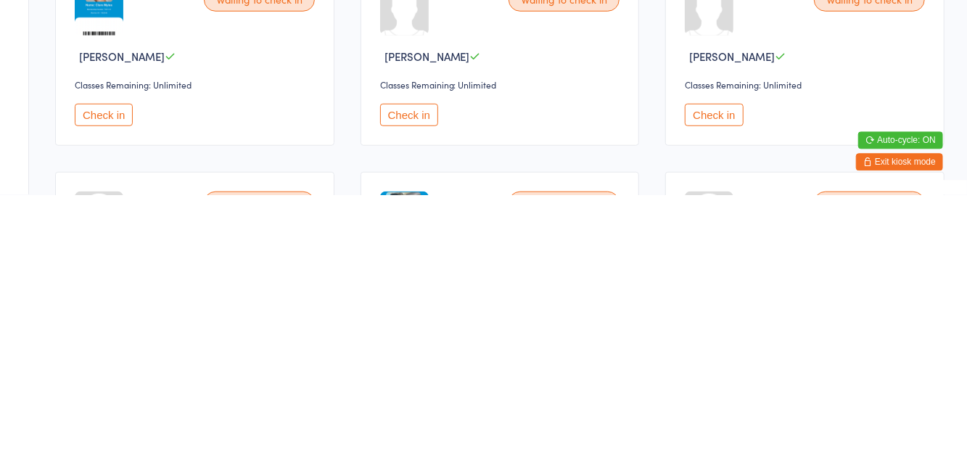
scroll to position [368, 0]
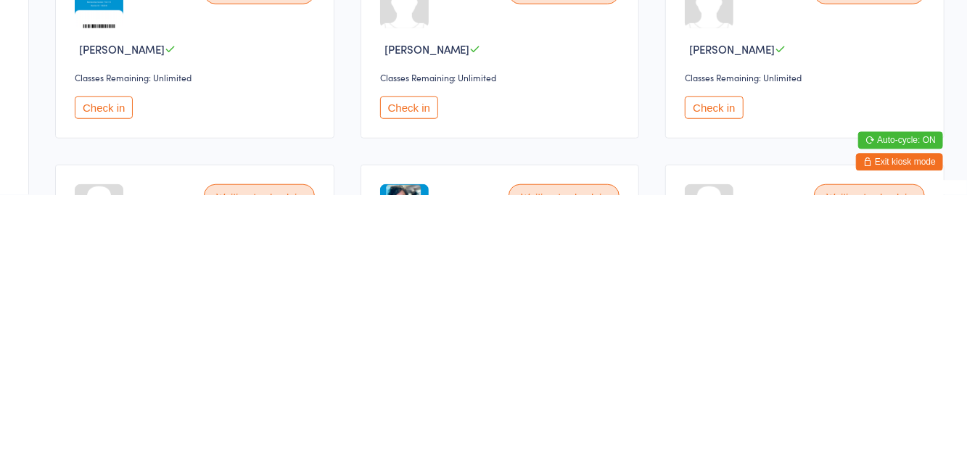
click at [740, 362] on button "Check in" at bounding box center [714, 361] width 58 height 22
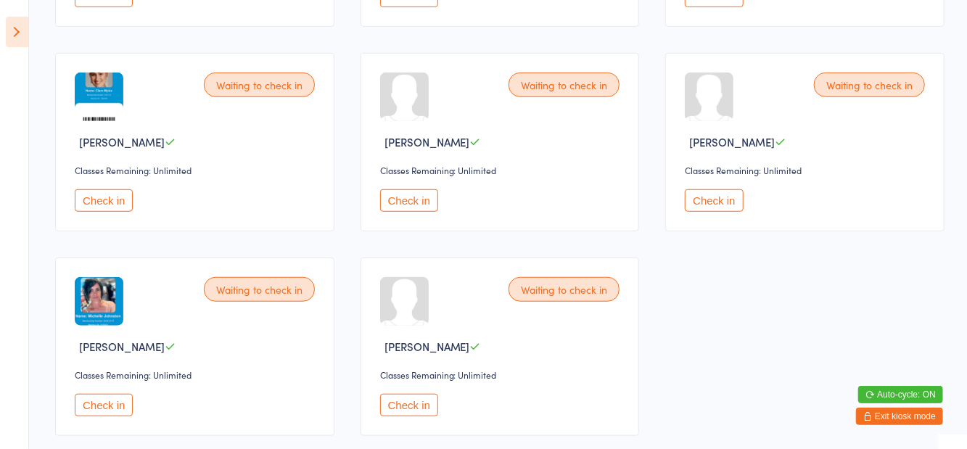
scroll to position [542, 0]
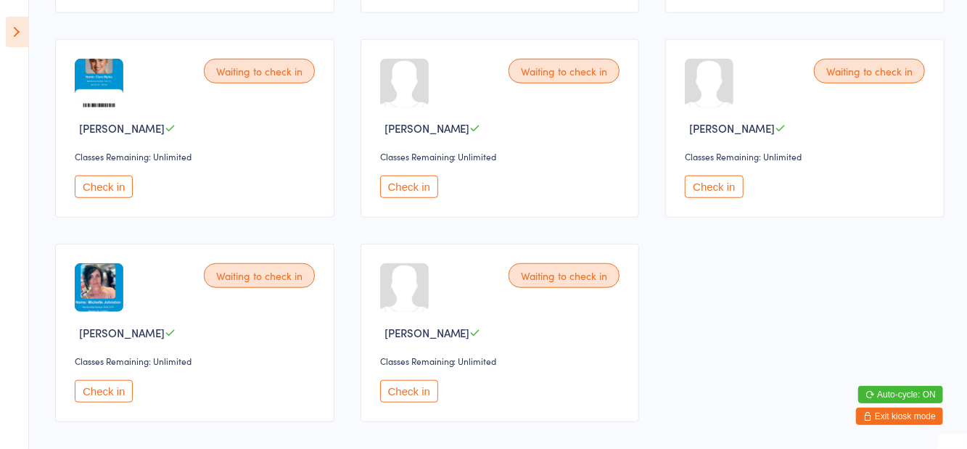
click at [422, 399] on button "Check in" at bounding box center [409, 391] width 58 height 22
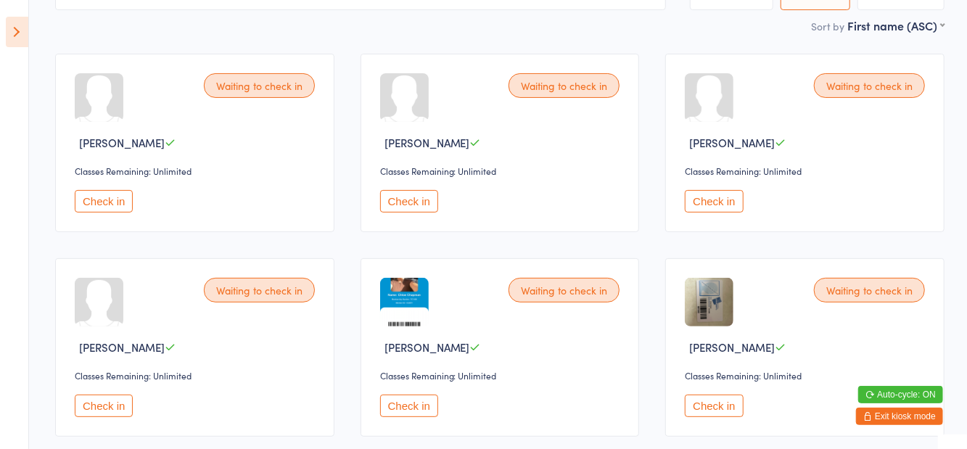
scroll to position [122, 0]
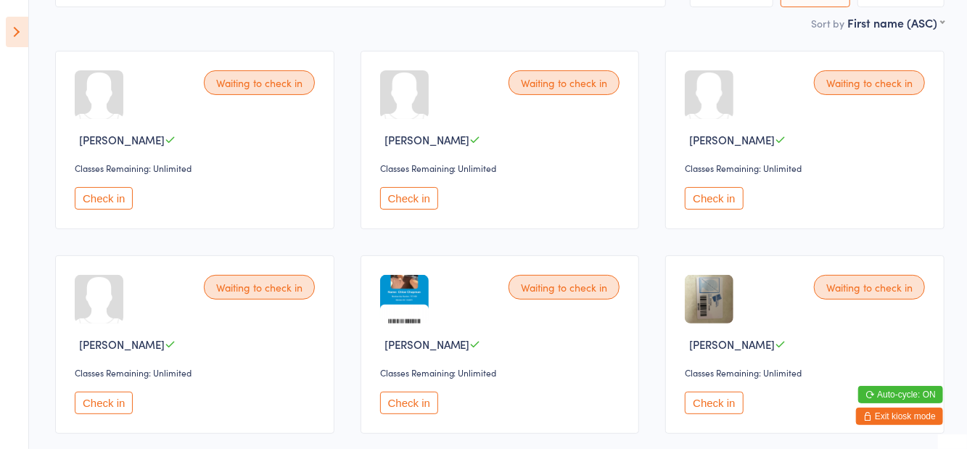
click at [412, 411] on button "Check in" at bounding box center [409, 403] width 58 height 22
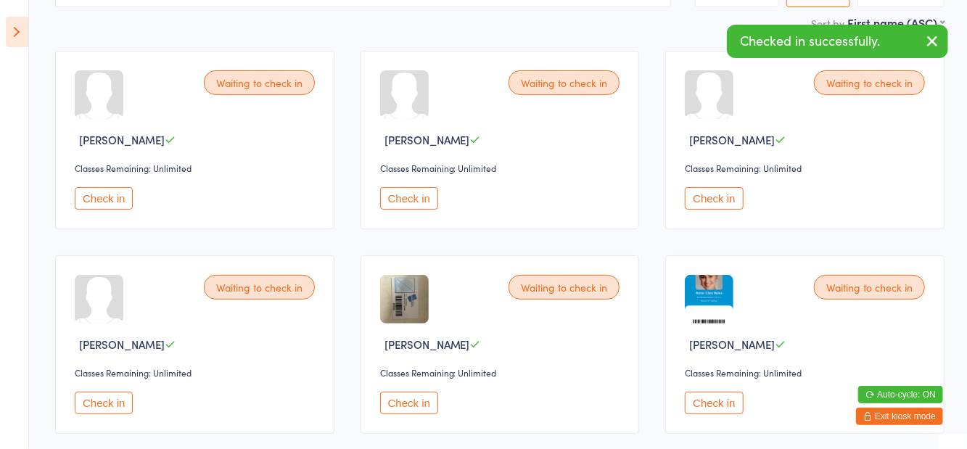
click at [711, 405] on button "Check in" at bounding box center [714, 403] width 58 height 22
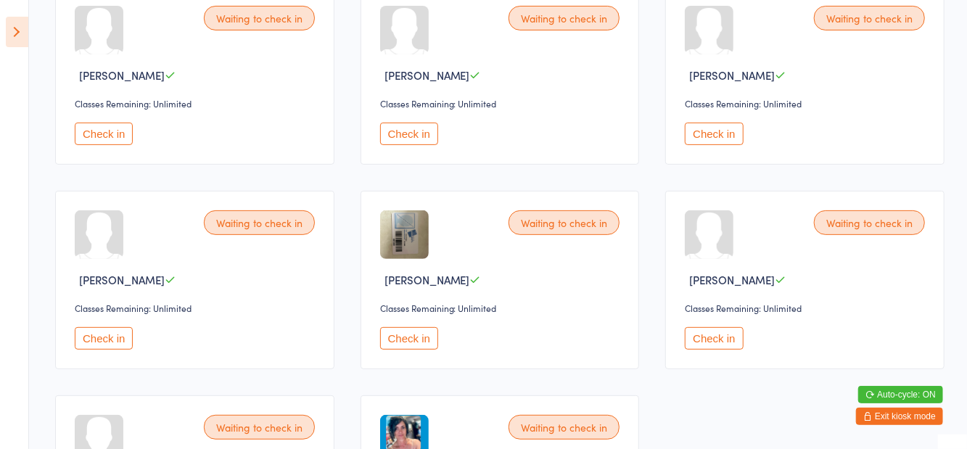
scroll to position [212, 0]
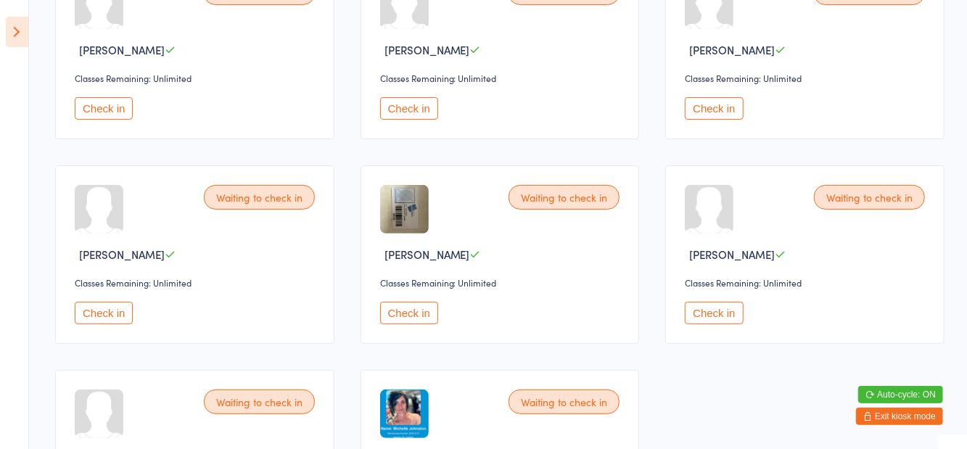
click at [127, 306] on button "Check in" at bounding box center [104, 313] width 58 height 22
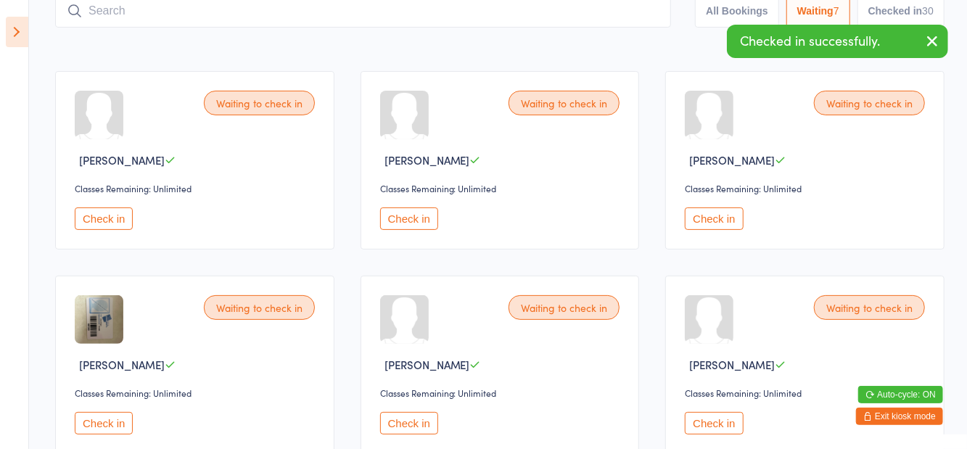
scroll to position [0, 0]
